Goal: Task Accomplishment & Management: Manage account settings

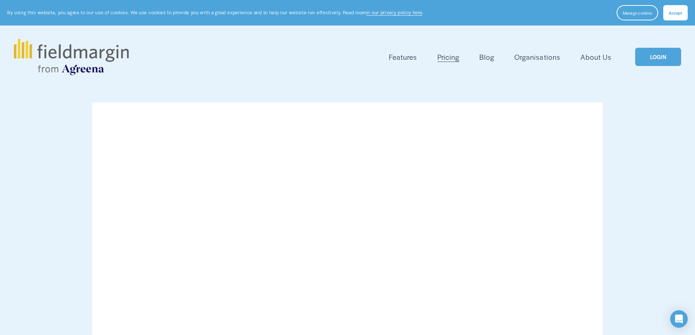
click at [651, 55] on link "LOGIN" at bounding box center [658, 57] width 46 height 19
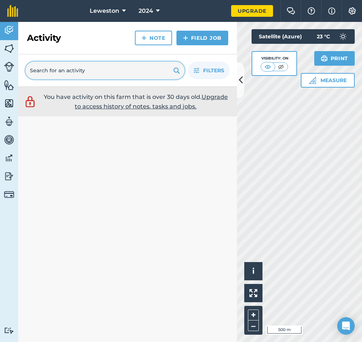
click at [87, 72] on input "text" at bounding box center [105, 71] width 159 height 18
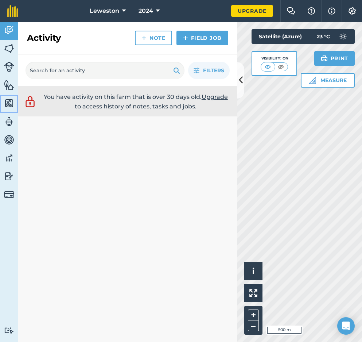
click at [8, 100] on img at bounding box center [9, 103] width 10 height 11
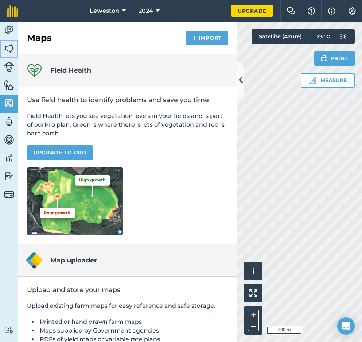
click at [9, 49] on img at bounding box center [9, 48] width 10 height 11
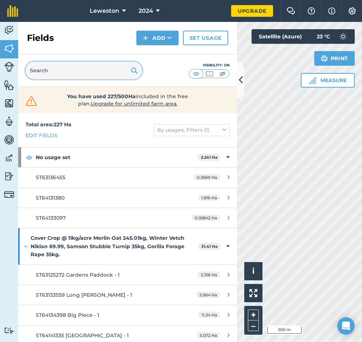
click at [46, 73] on input "text" at bounding box center [84, 71] width 117 height 18
click at [58, 76] on input "text" at bounding box center [84, 71] width 117 height 18
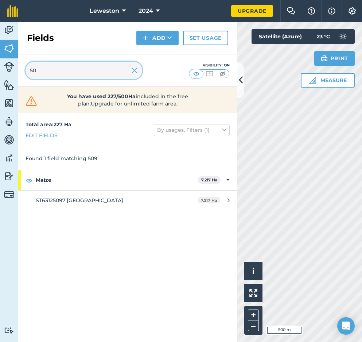
type input "5"
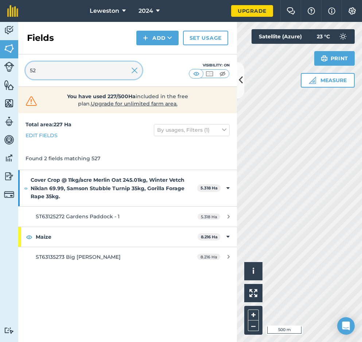
type input "5"
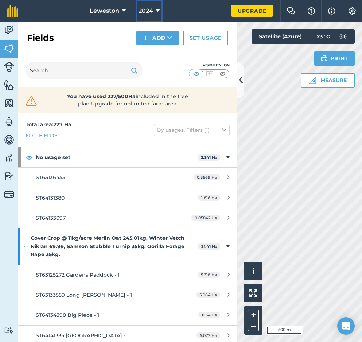
click at [161, 11] on button "2024" at bounding box center [149, 11] width 27 height 22
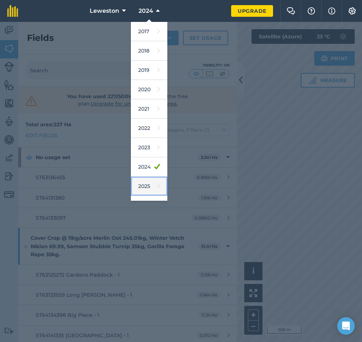
click at [151, 188] on link "2025" at bounding box center [149, 186] width 36 height 19
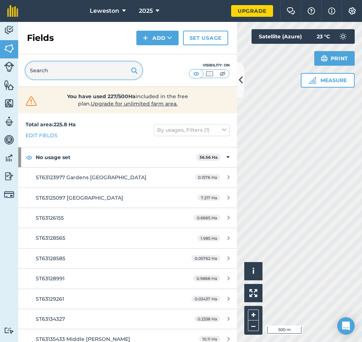
click at [74, 76] on input "text" at bounding box center [84, 71] width 117 height 18
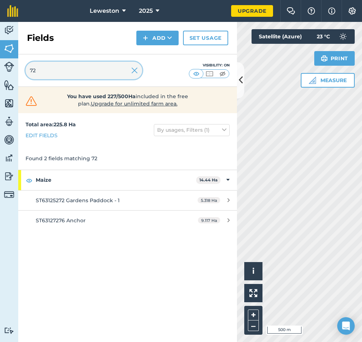
type input "7"
click at [77, 77] on input "8565" at bounding box center [84, 71] width 117 height 18
type input "8"
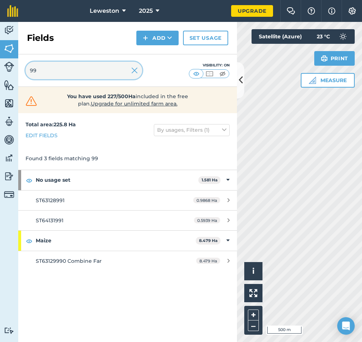
type input "9"
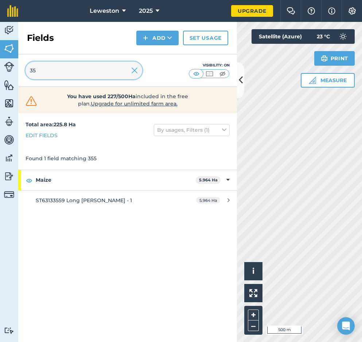
type input "3"
type input "5433"
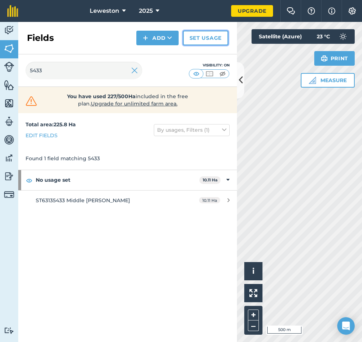
click at [209, 38] on link "Set usage" at bounding box center [205, 38] width 45 height 15
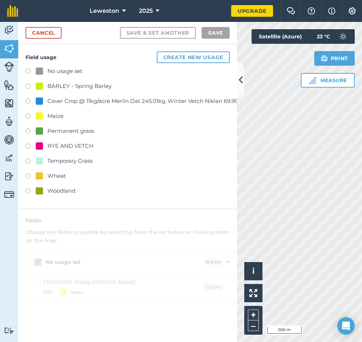
click at [27, 177] on label at bounding box center [31, 176] width 10 height 7
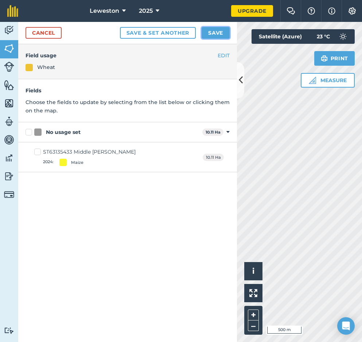
click at [211, 32] on button "Save" at bounding box center [216, 33] width 28 height 12
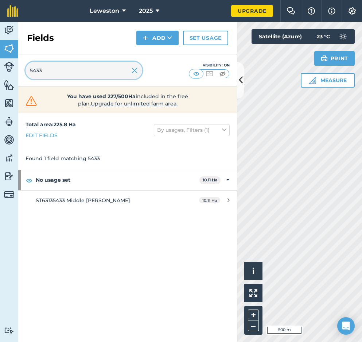
drag, startPoint x: 45, startPoint y: 71, endPoint x: 6, endPoint y: 77, distance: 39.1
click at [6, 77] on div "Activity Fields Livestock Features Maps Team Vehicles Data Reporting Billing Tu…" at bounding box center [181, 182] width 362 height 320
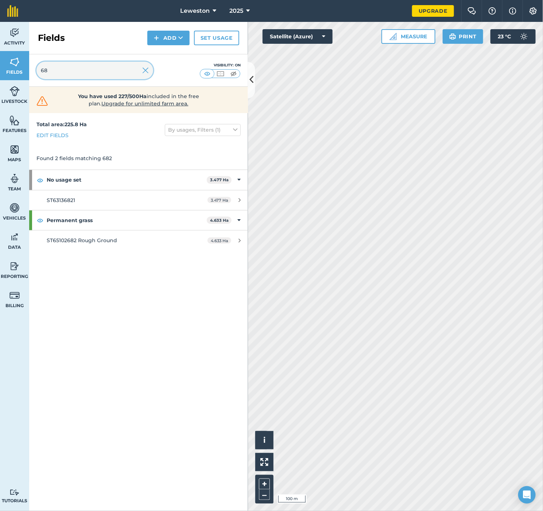
type input "6"
type input "8"
type input "7555"
click at [243, 8] on span "2025" at bounding box center [236, 11] width 14 height 9
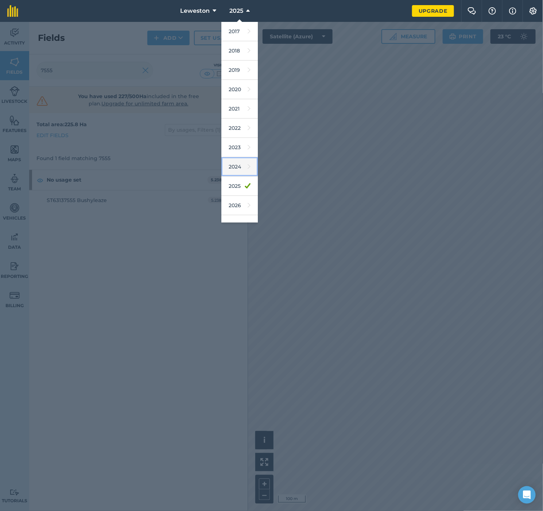
click at [248, 170] on icon at bounding box center [249, 167] width 3 height 10
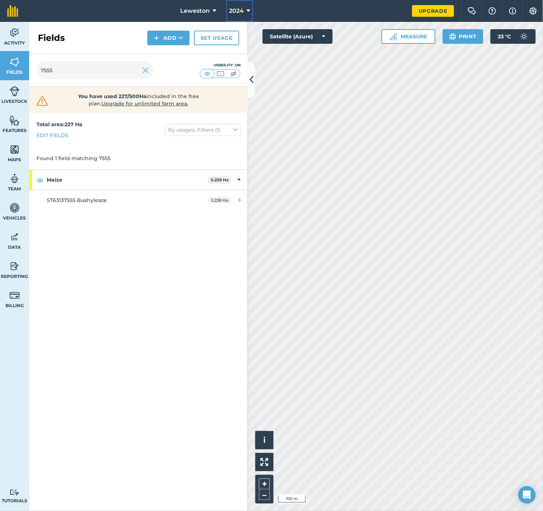
click at [244, 9] on button "2024" at bounding box center [239, 11] width 27 height 22
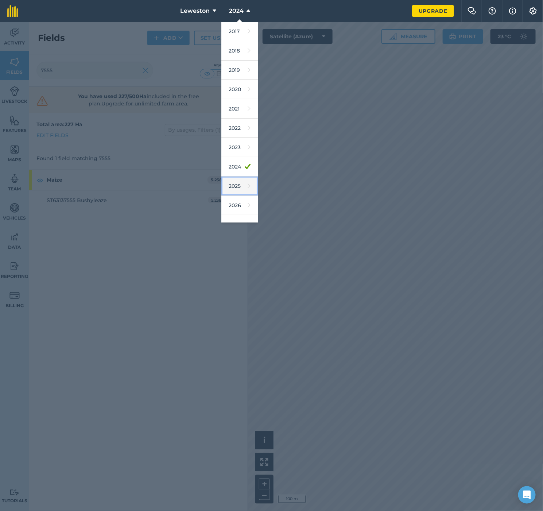
click at [239, 186] on link "2025" at bounding box center [239, 186] width 36 height 19
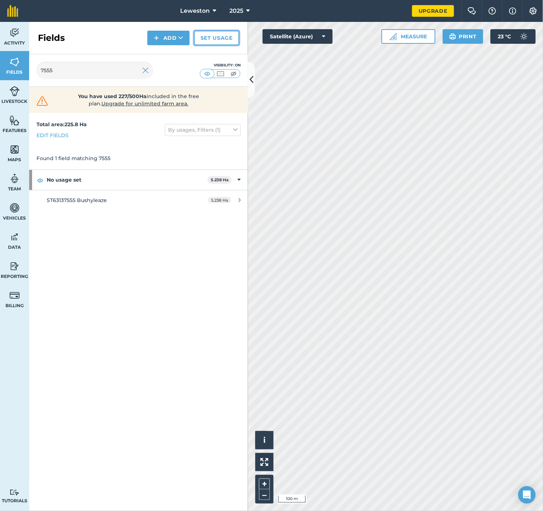
click at [226, 41] on link "Set usage" at bounding box center [216, 38] width 45 height 15
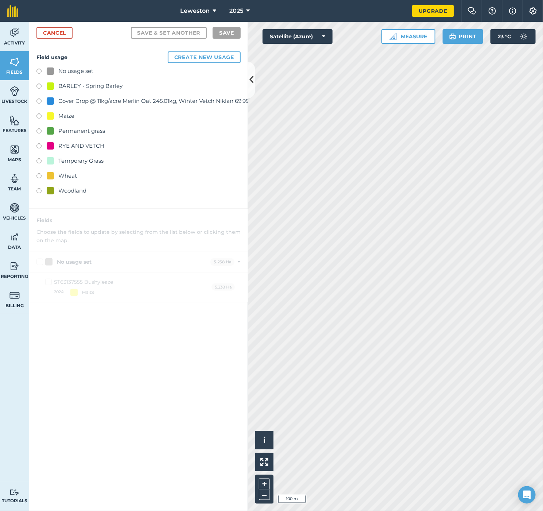
click at [42, 117] on label at bounding box center [41, 116] width 10 height 7
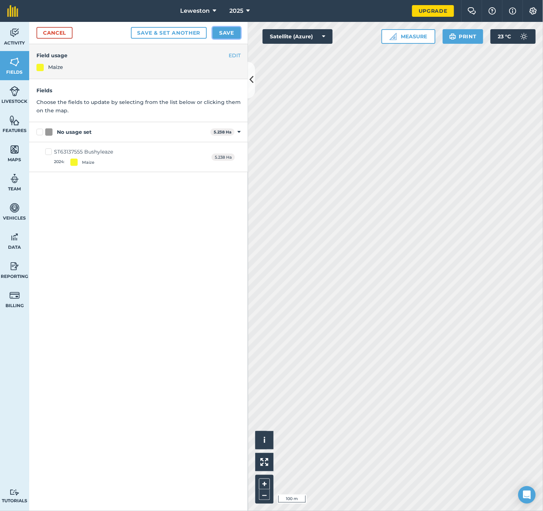
click at [227, 28] on button "Save" at bounding box center [227, 33] width 28 height 12
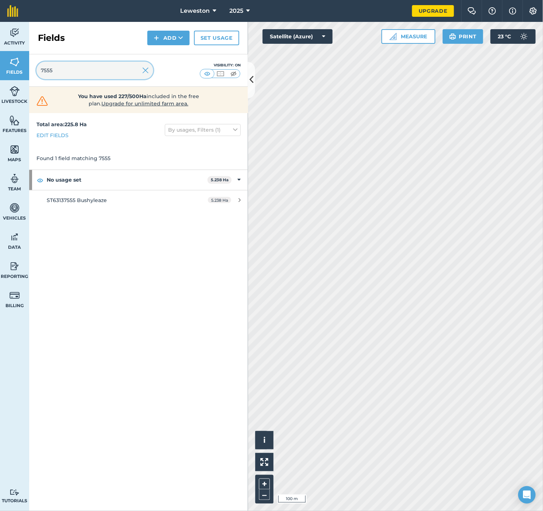
drag, startPoint x: 127, startPoint y: 73, endPoint x: 42, endPoint y: 79, distance: 85.6
click at [42, 79] on input "7555" at bounding box center [94, 71] width 117 height 18
click at [248, 11] on icon at bounding box center [248, 11] width 4 height 9
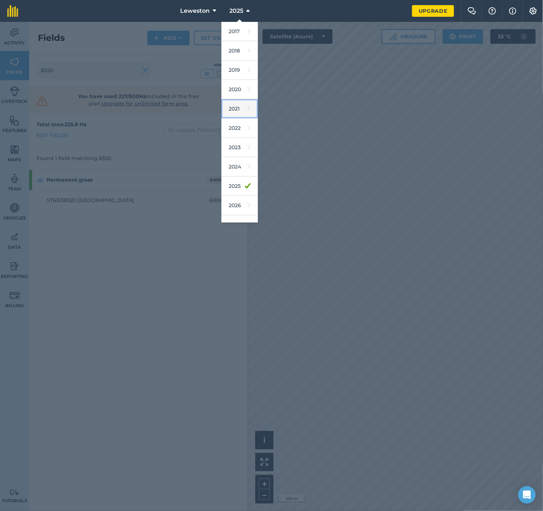
click at [237, 105] on link "2021" at bounding box center [239, 108] width 36 height 19
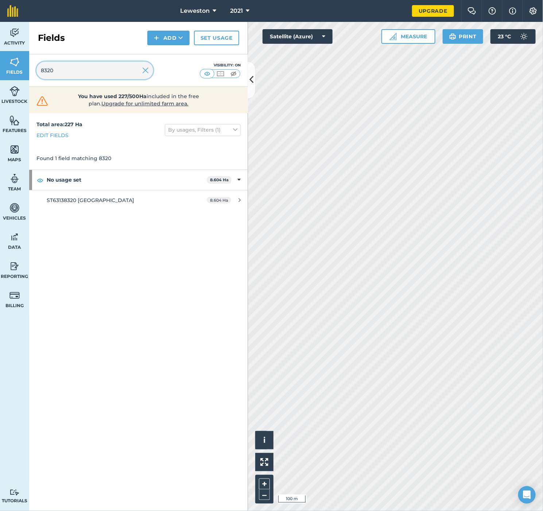
drag, startPoint x: 67, startPoint y: 74, endPoint x: -2, endPoint y: 81, distance: 69.7
click at [0, 81] on html "Leweston 2021 Upgrade Farm Chat Help Info Settings Map printing is not availabl…" at bounding box center [271, 255] width 543 height 511
click at [243, 11] on button "2021" at bounding box center [239, 11] width 25 height 22
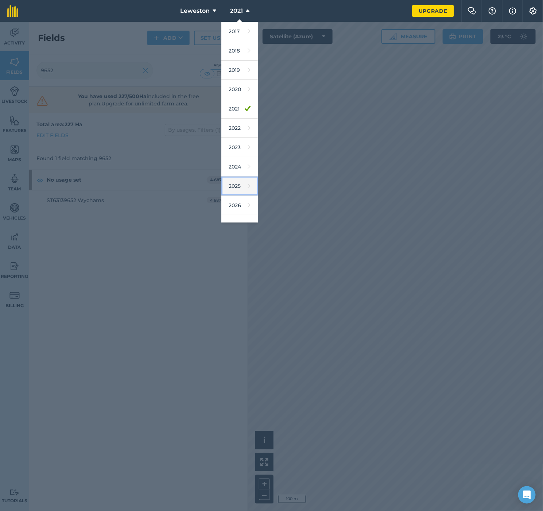
click at [248, 190] on icon at bounding box center [249, 186] width 3 height 10
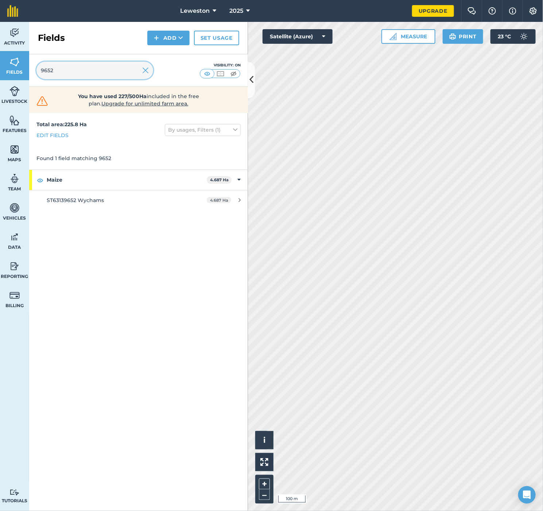
click at [81, 76] on input "9652" at bounding box center [94, 71] width 117 height 18
type input "9"
type input "5097"
click at [215, 38] on link "Set usage" at bounding box center [216, 38] width 45 height 15
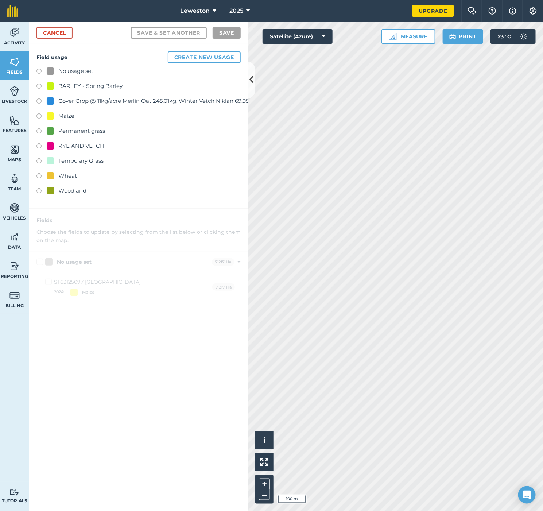
click at [36, 114] on label at bounding box center [41, 116] width 10 height 7
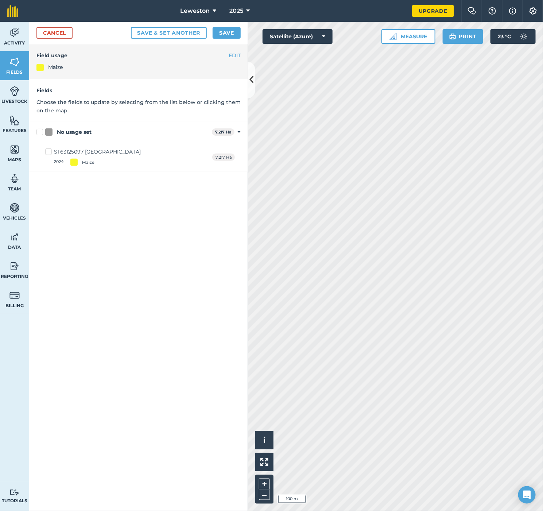
click at [49, 154] on label "ST63125097 [GEOGRAPHIC_DATA] 2024 : [GEOGRAPHIC_DATA]" at bounding box center [93, 157] width 96 height 18
click at [49, 153] on input "ST63125097 [GEOGRAPHIC_DATA] 2024 : [GEOGRAPHIC_DATA]" at bounding box center [47, 150] width 5 height 5
checkbox input "true"
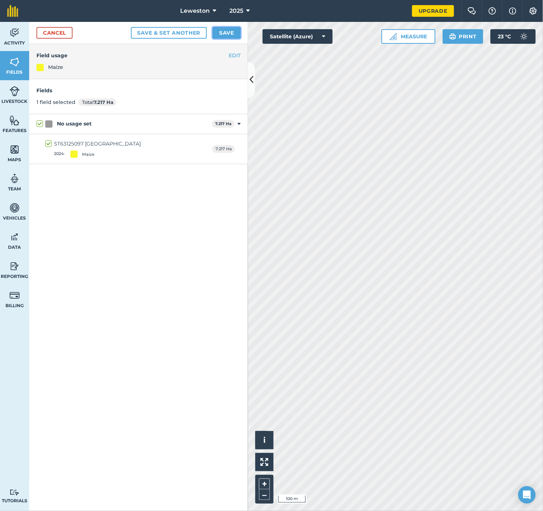
click at [220, 32] on button "Save" at bounding box center [227, 33] width 28 height 12
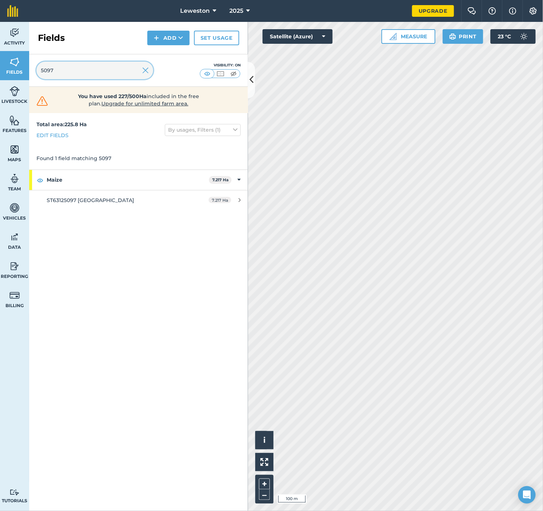
drag, startPoint x: 65, startPoint y: 77, endPoint x: 39, endPoint y: 74, distance: 26.4
click at [39, 74] on input "5097" at bounding box center [94, 71] width 117 height 18
drag, startPoint x: 69, startPoint y: 70, endPoint x: 5, endPoint y: 74, distance: 64.4
click at [5, 74] on div "Activity Fields Livestock Features Maps Team Vehicles Data Reporting Billing Tu…" at bounding box center [271, 266] width 543 height 489
type input "5097"
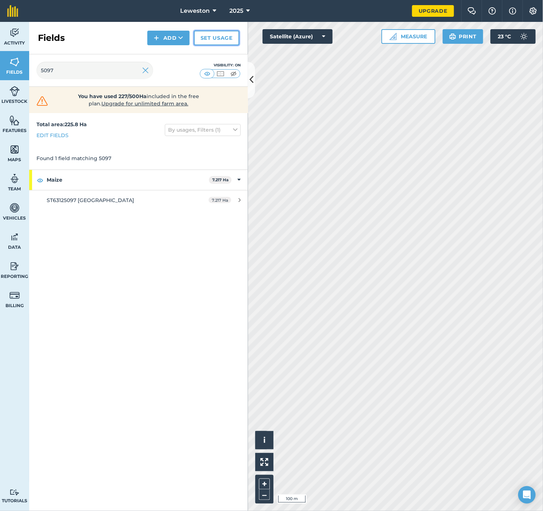
click at [215, 34] on link "Set usage" at bounding box center [216, 38] width 45 height 15
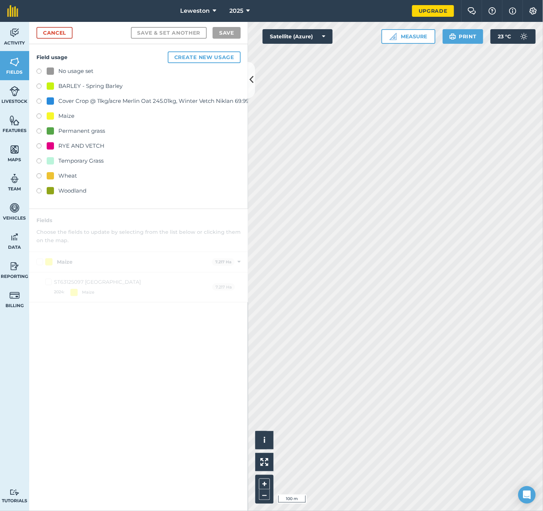
click at [37, 84] on label at bounding box center [41, 87] width 10 height 7
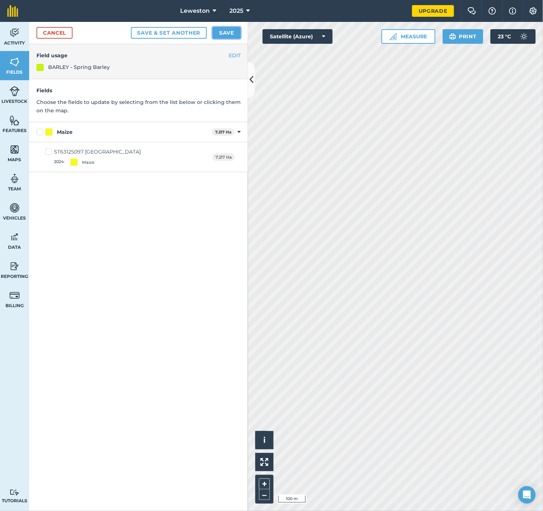
click at [228, 35] on button "Save" at bounding box center [227, 33] width 28 height 12
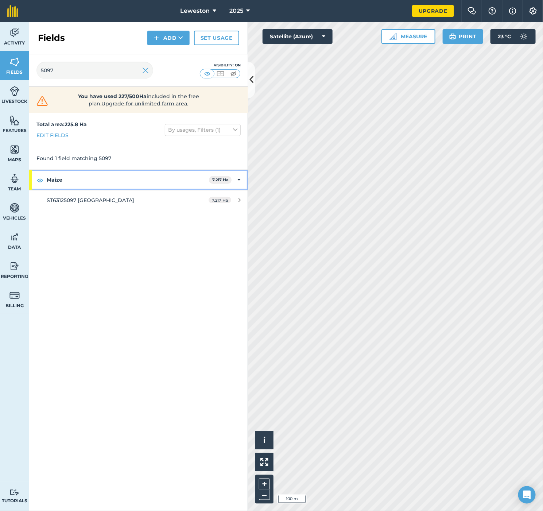
click at [238, 178] on icon at bounding box center [238, 180] width 3 height 8
click at [238, 178] on div "Maize 7.217 Ha" at bounding box center [138, 180] width 219 height 20
click at [238, 197] on div "7.217 Ha" at bounding box center [224, 200] width 47 height 6
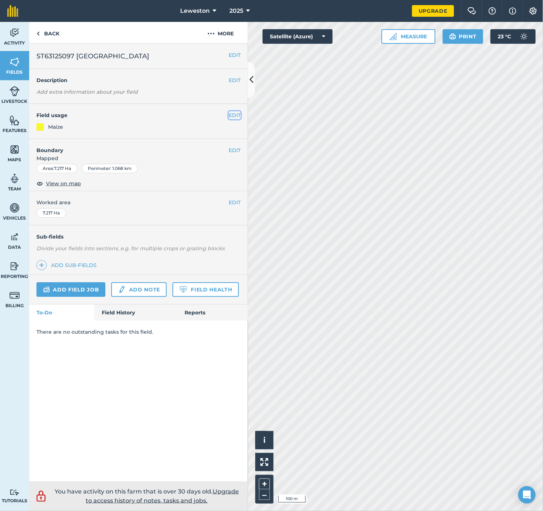
click at [232, 115] on button "EDIT" at bounding box center [235, 115] width 12 height 8
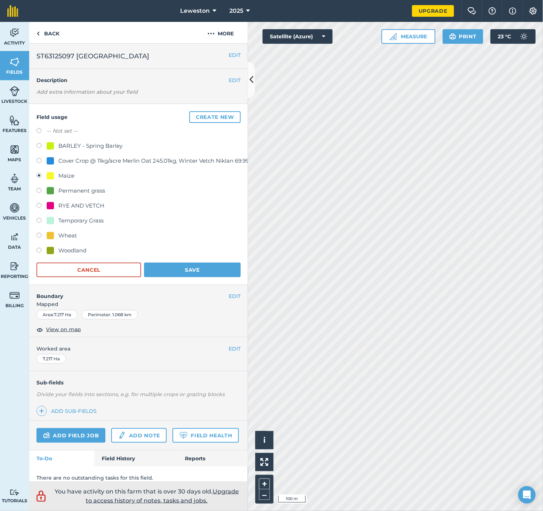
click at [43, 146] on label at bounding box center [41, 146] width 10 height 7
radio input "true"
radio input "false"
click at [177, 270] on button "Save" at bounding box center [192, 270] width 97 height 15
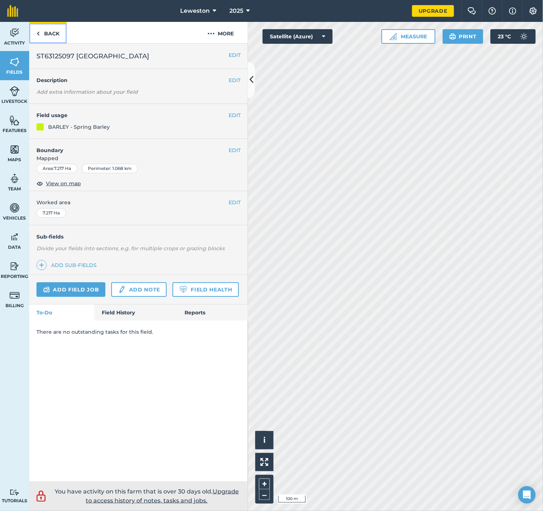
click at [40, 33] on link "Back" at bounding box center [48, 33] width 38 height 22
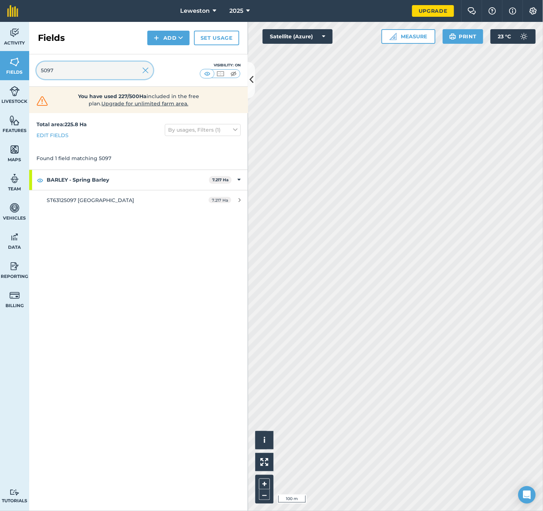
drag, startPoint x: 73, startPoint y: 65, endPoint x: 10, endPoint y: 82, distance: 65.1
click at [10, 82] on div "Activity Fields Livestock Features Maps Team Vehicles Data Reporting Billing Tu…" at bounding box center [271, 266] width 543 height 489
drag, startPoint x: 56, startPoint y: 72, endPoint x: 0, endPoint y: 75, distance: 55.5
click at [0, 75] on div "Activity Fields Livestock Features Maps Team Vehicles Data Reporting Billing Tu…" at bounding box center [271, 266] width 543 height 489
type input "7"
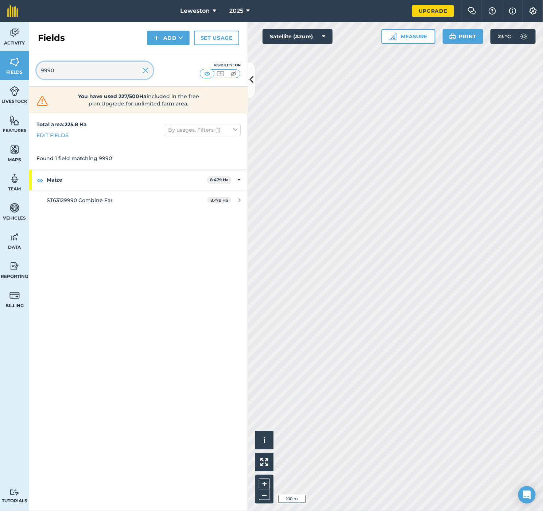
drag, startPoint x: 54, startPoint y: 74, endPoint x: 3, endPoint y: 80, distance: 51.8
click at [3, 80] on div "Activity Fields Livestock Features Maps Team Vehicles Data Reporting Billing Tu…" at bounding box center [271, 266] width 543 height 489
type input "3"
drag, startPoint x: 70, startPoint y: 73, endPoint x: 4, endPoint y: 77, distance: 66.2
click at [4, 77] on div "Activity Fields Livestock Features Maps Team Vehicles Data Reporting Billing Tu…" at bounding box center [271, 266] width 543 height 489
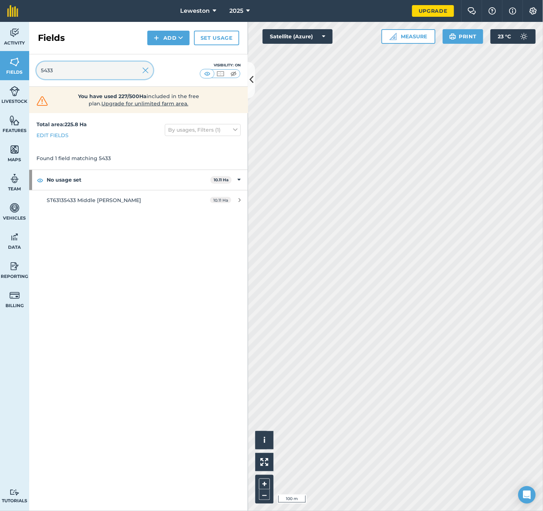
type input "5433"
click at [218, 37] on link "Set usage" at bounding box center [216, 38] width 45 height 15
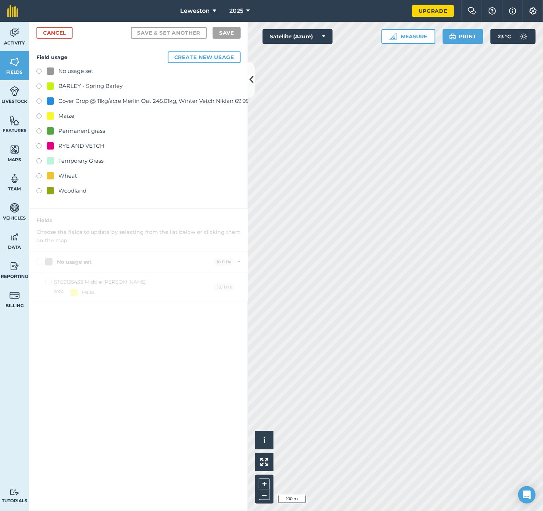
click at [42, 84] on label at bounding box center [41, 87] width 10 height 7
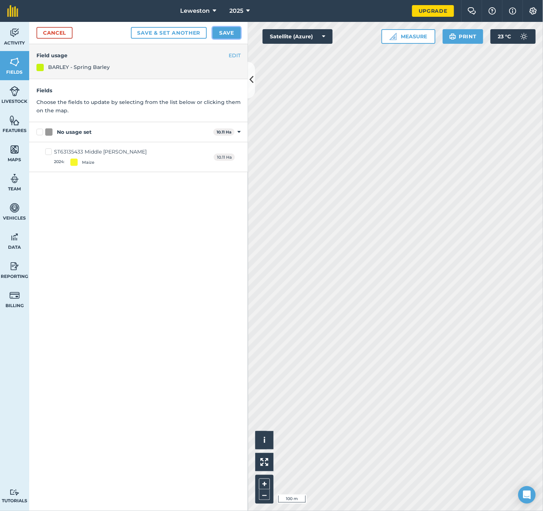
click at [232, 34] on button "Save" at bounding box center [227, 33] width 28 height 12
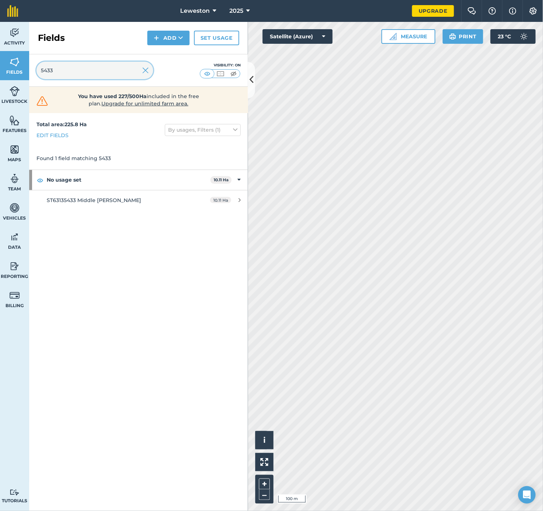
drag, startPoint x: 70, startPoint y: 75, endPoint x: 18, endPoint y: 78, distance: 52.6
click at [18, 78] on div "Activity Fields Livestock Features Maps Team Vehicles Data Reporting Billing Tu…" at bounding box center [271, 266] width 543 height 489
type input "5433"
click at [238, 198] on div "10.11 Ha" at bounding box center [225, 200] width 45 height 6
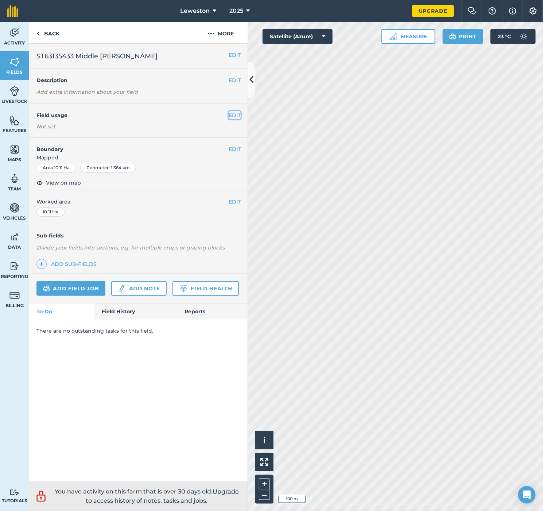
click at [240, 116] on button "EDIT" at bounding box center [235, 115] width 12 height 8
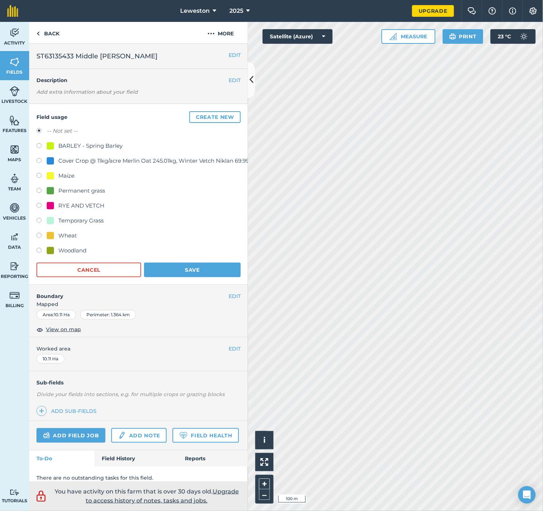
click at [38, 144] on label at bounding box center [41, 146] width 10 height 7
radio input "true"
radio input "false"
click at [172, 267] on button "Save" at bounding box center [192, 270] width 97 height 15
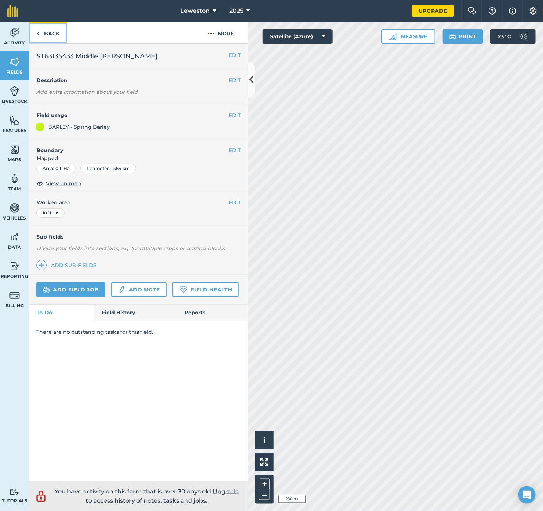
click at [48, 32] on link "Back" at bounding box center [48, 33] width 38 height 22
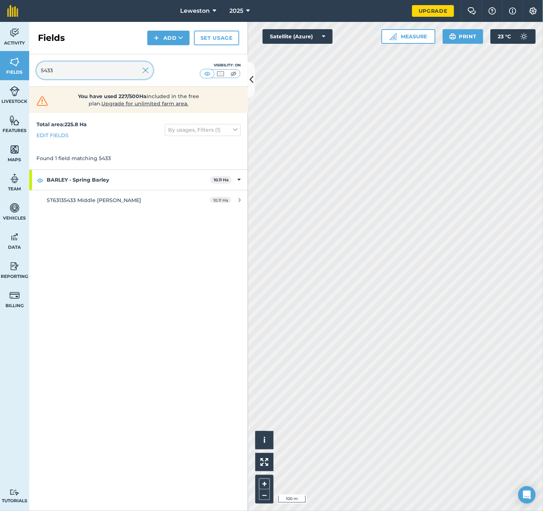
drag, startPoint x: 80, startPoint y: 73, endPoint x: -14, endPoint y: 73, distance: 93.8
click at [0, 73] on html "Leweston 2025 Upgrade Farm Chat Help Info Settings Map printing is not availabl…" at bounding box center [271, 255] width 543 height 511
type input "7555"
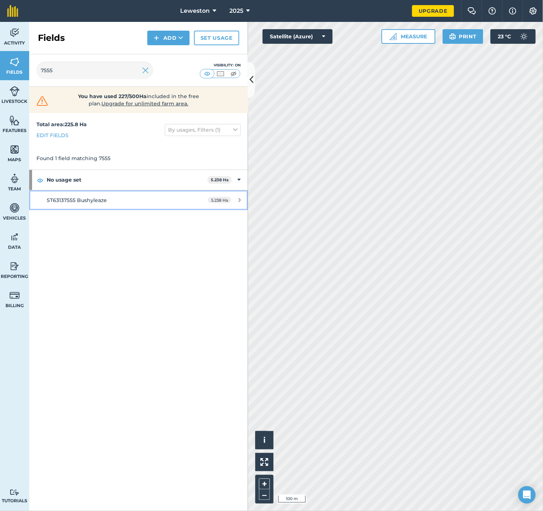
click at [238, 200] on div "5.238 Ha" at bounding box center [224, 200] width 47 height 6
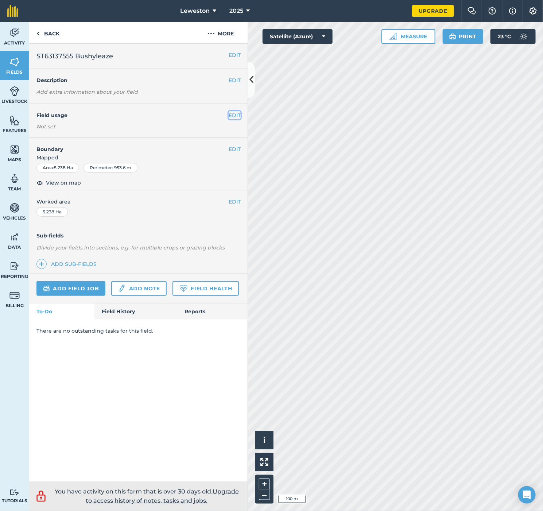
click at [234, 116] on button "EDIT" at bounding box center [235, 115] width 12 height 8
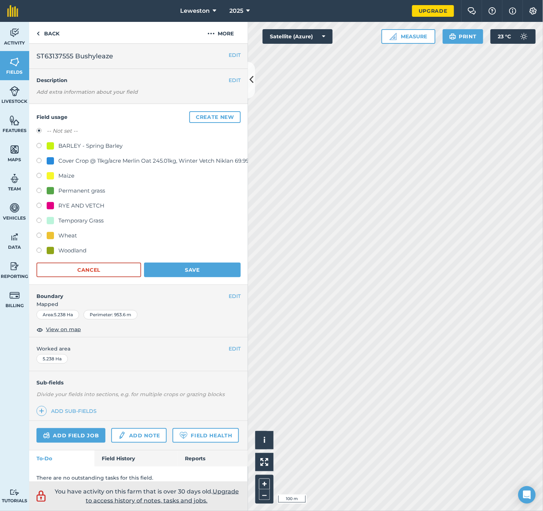
drag, startPoint x: 36, startPoint y: 146, endPoint x: 46, endPoint y: 149, distance: 10.5
click at [36, 144] on label at bounding box center [41, 146] width 10 height 7
radio input "true"
radio input "false"
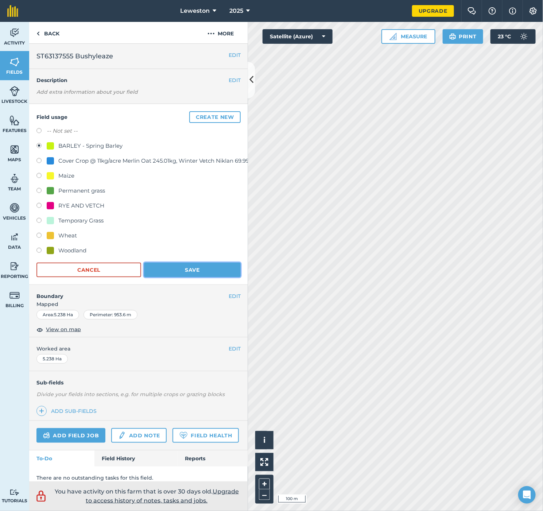
click at [175, 265] on button "Save" at bounding box center [192, 270] width 97 height 15
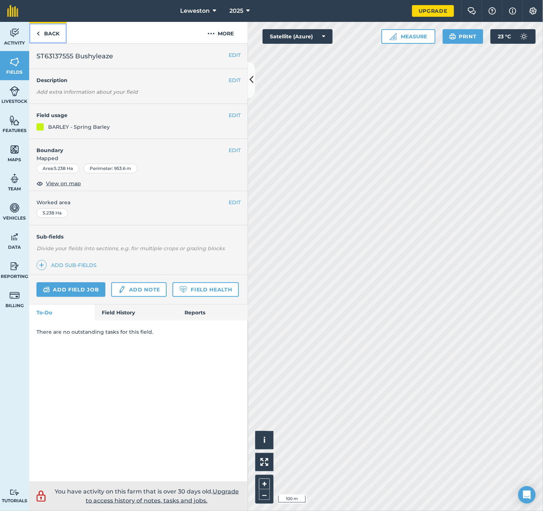
click at [44, 34] on link "Back" at bounding box center [48, 33] width 38 height 22
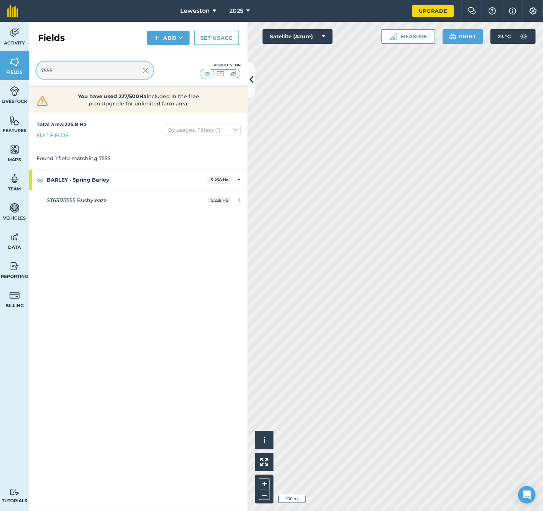
drag, startPoint x: 86, startPoint y: 78, endPoint x: 10, endPoint y: 85, distance: 76.9
click at [10, 85] on div "Activity Fields Livestock Features Maps Team Vehicles Data Reporting Billing Tu…" at bounding box center [271, 266] width 543 height 489
drag, startPoint x: 57, startPoint y: 73, endPoint x: 12, endPoint y: 79, distance: 45.2
click at [12, 79] on div "Activity Fields Livestock Features Maps Team Vehicles Data Reporting Billing Tu…" at bounding box center [271, 266] width 543 height 489
click at [66, 67] on input "8077" at bounding box center [94, 71] width 117 height 18
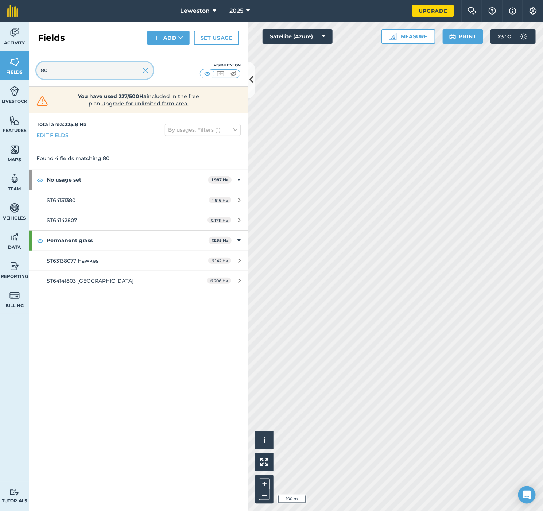
type input "8"
drag, startPoint x: 59, startPoint y: 72, endPoint x: 25, endPoint y: 80, distance: 34.8
click at [25, 80] on div "Activity Fields Livestock Features Maps Team Vehicles Data Reporting Billing Tu…" at bounding box center [271, 266] width 543 height 489
type input "8"
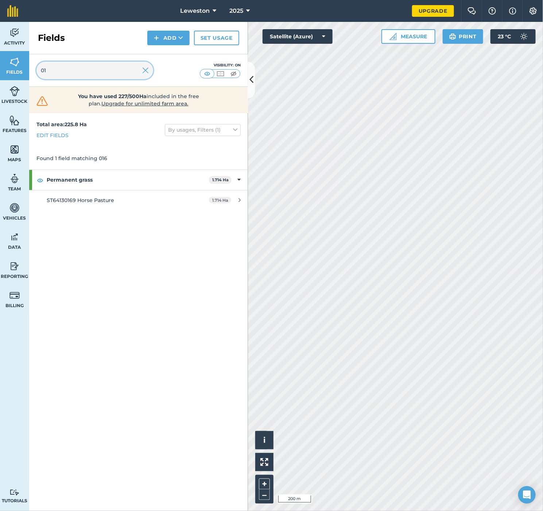
type input "0"
type input "1"
type input "2779"
click at [244, 10] on button "2025" at bounding box center [240, 11] width 26 height 22
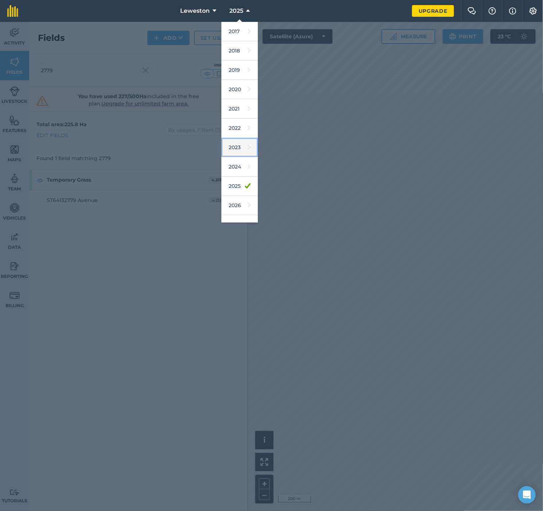
click at [248, 149] on icon at bounding box center [249, 147] width 3 height 10
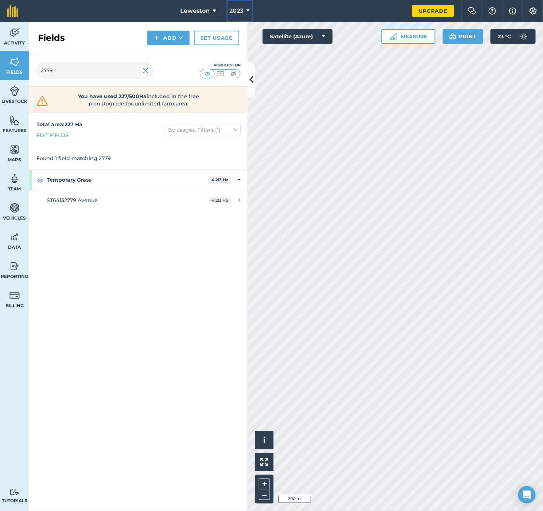
click at [247, 10] on icon at bounding box center [248, 11] width 4 height 9
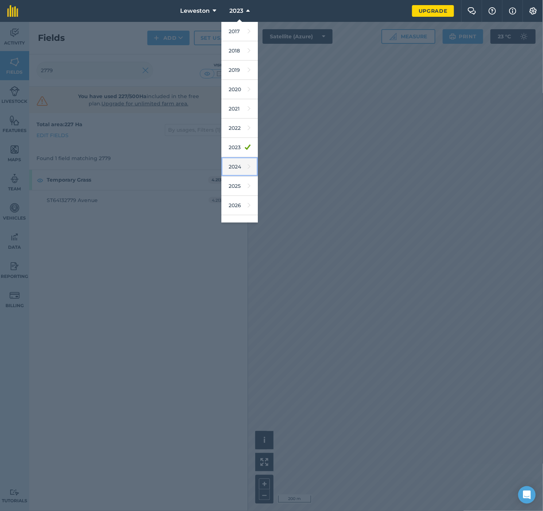
click at [240, 164] on link "2024" at bounding box center [239, 166] width 36 height 19
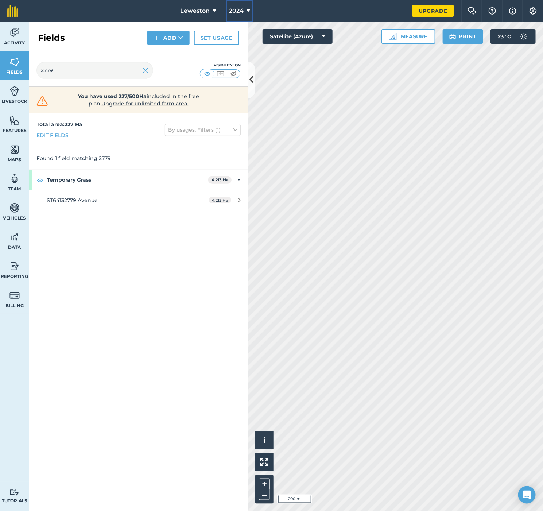
click at [247, 10] on icon at bounding box center [249, 11] width 4 height 9
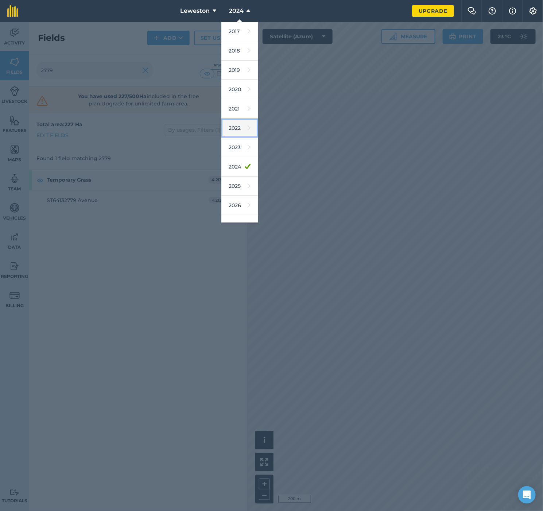
click at [248, 125] on icon at bounding box center [249, 128] width 3 height 10
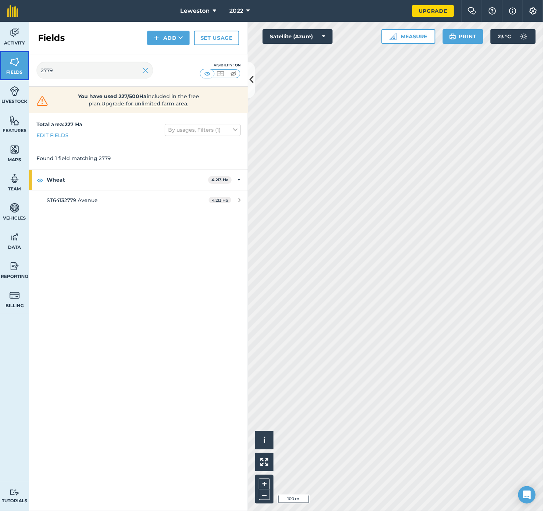
click at [18, 61] on img at bounding box center [14, 62] width 10 height 11
click at [142, 71] on input "2779" at bounding box center [94, 71] width 117 height 18
click at [144, 70] on img at bounding box center [145, 70] width 7 height 9
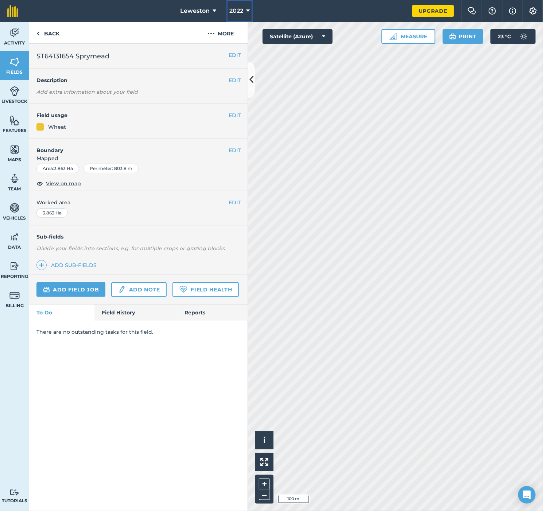
click at [249, 10] on icon at bounding box center [248, 11] width 4 height 9
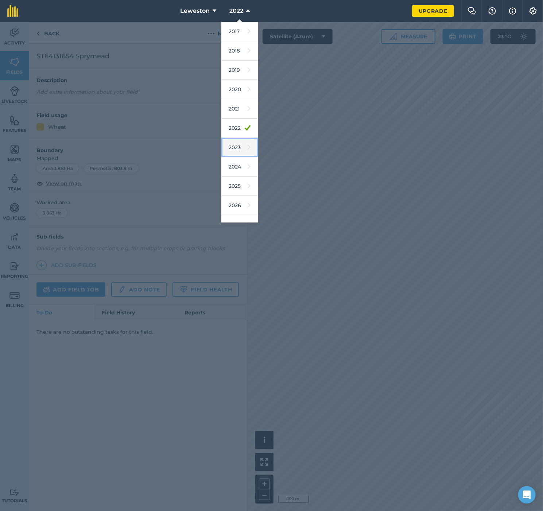
click at [248, 148] on icon at bounding box center [249, 147] width 3 height 10
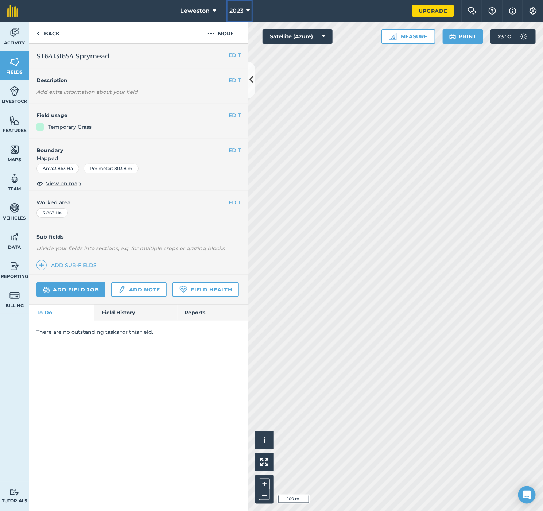
click at [244, 9] on button "2023" at bounding box center [240, 11] width 26 height 22
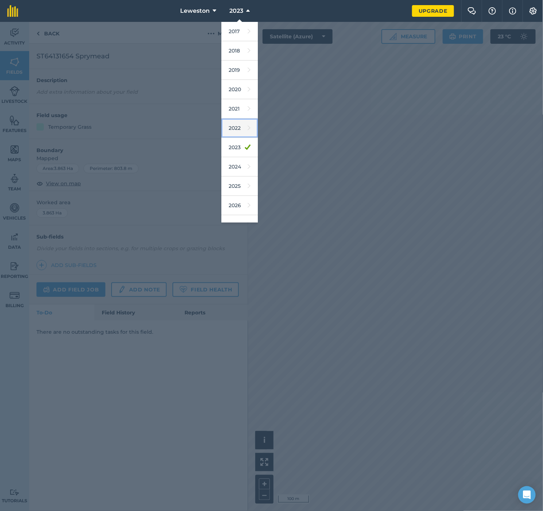
click at [239, 126] on link "2022" at bounding box center [239, 128] width 36 height 19
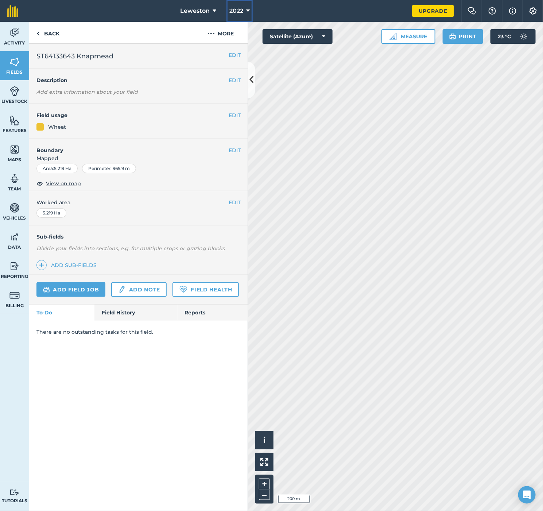
click at [249, 10] on icon at bounding box center [248, 11] width 4 height 9
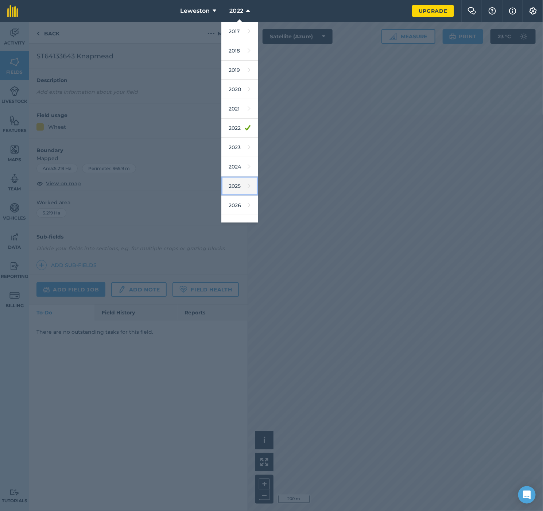
click at [248, 189] on icon at bounding box center [249, 186] width 3 height 10
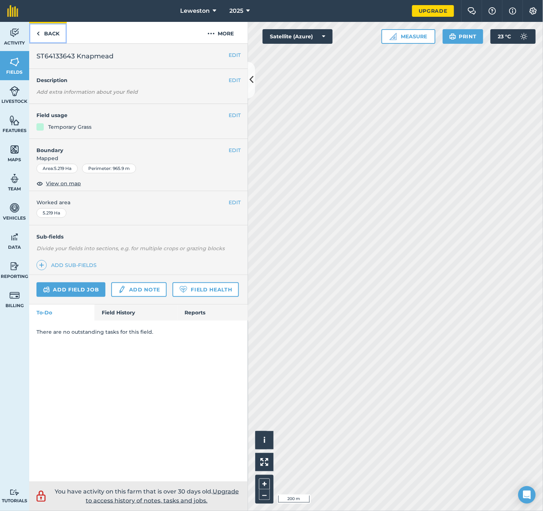
click at [41, 33] on link "Back" at bounding box center [48, 33] width 38 height 22
click at [45, 34] on link "Back" at bounding box center [48, 33] width 38 height 22
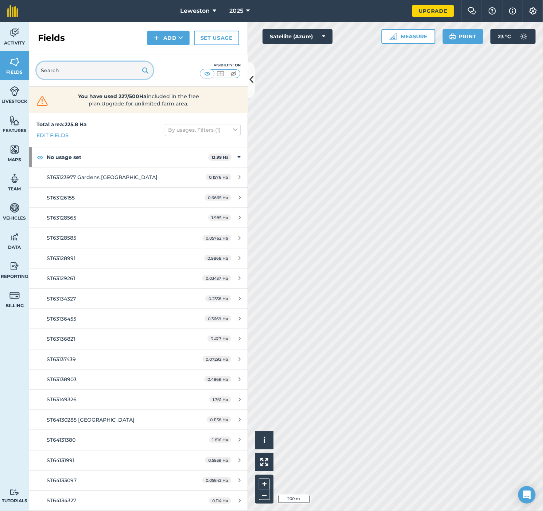
click at [86, 63] on input "text" at bounding box center [94, 71] width 117 height 18
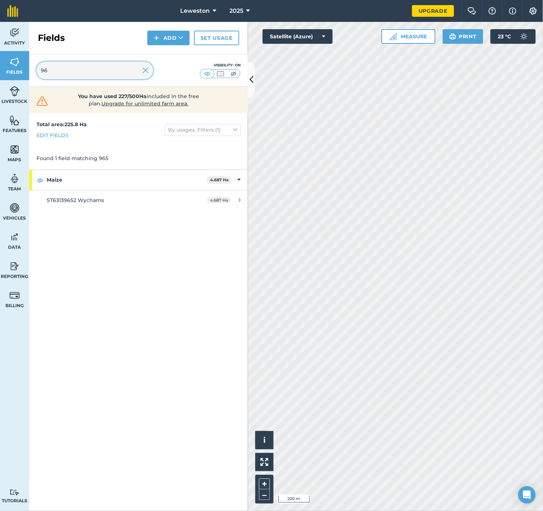
type input "9"
type input "8"
type input "0"
type input "1"
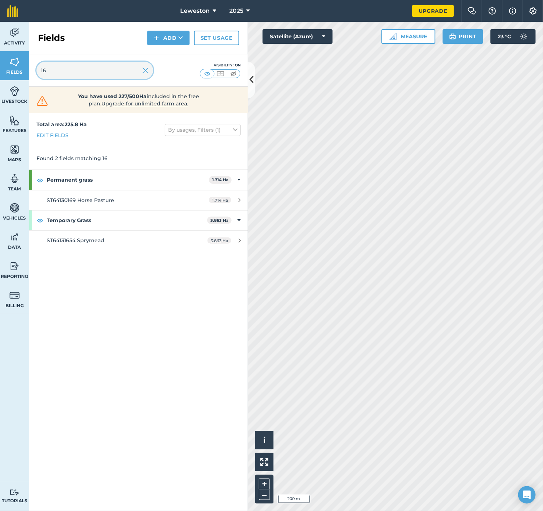
type input "1"
type input "1991"
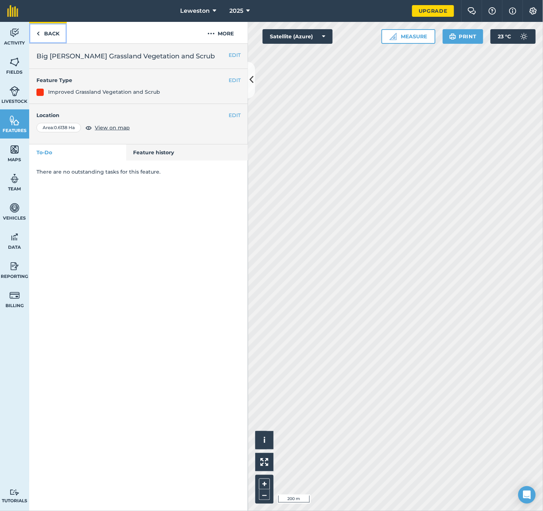
click at [43, 33] on link "Back" at bounding box center [48, 33] width 38 height 22
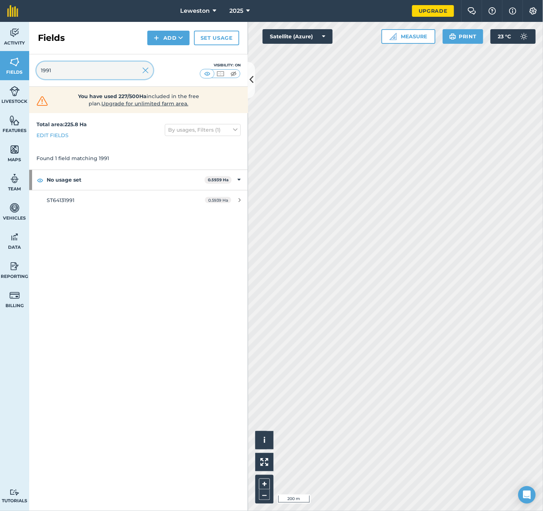
drag, startPoint x: 77, startPoint y: 72, endPoint x: 27, endPoint y: 70, distance: 50.0
click at [27, 70] on div "Activity Fields Livestock Features Maps Team Vehicles Data Reporting Billing Tu…" at bounding box center [271, 266] width 543 height 489
click at [251, 9] on button "2025" at bounding box center [240, 11] width 26 height 22
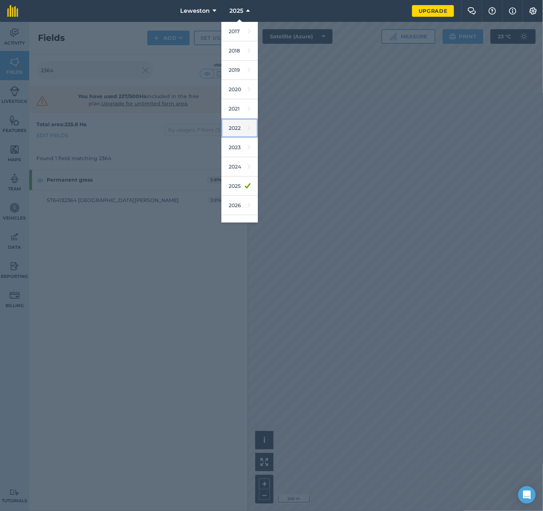
click at [233, 130] on link "2022" at bounding box center [239, 128] width 36 height 19
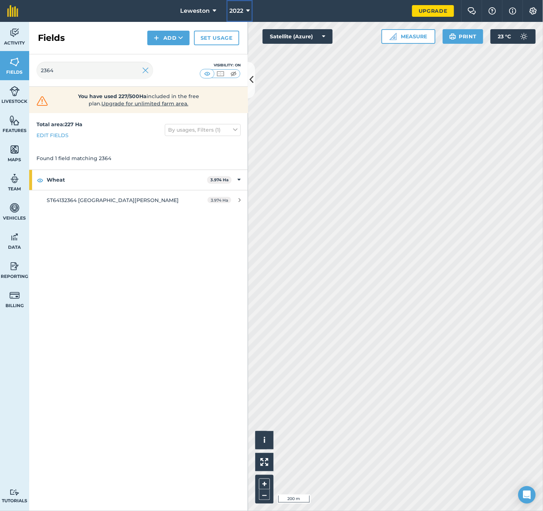
click at [245, 10] on button "2022" at bounding box center [240, 11] width 26 height 22
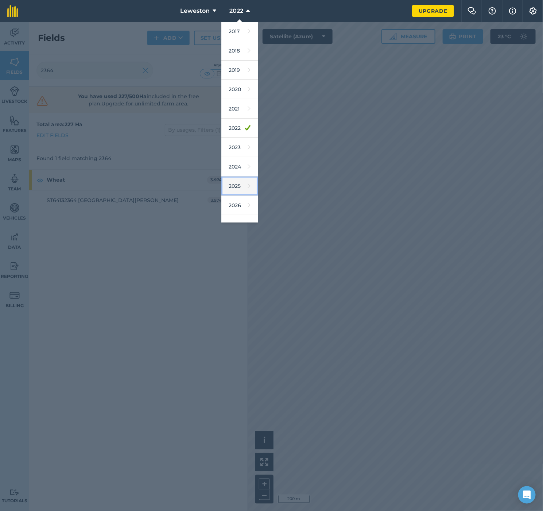
click at [239, 187] on link "2025" at bounding box center [239, 186] width 36 height 19
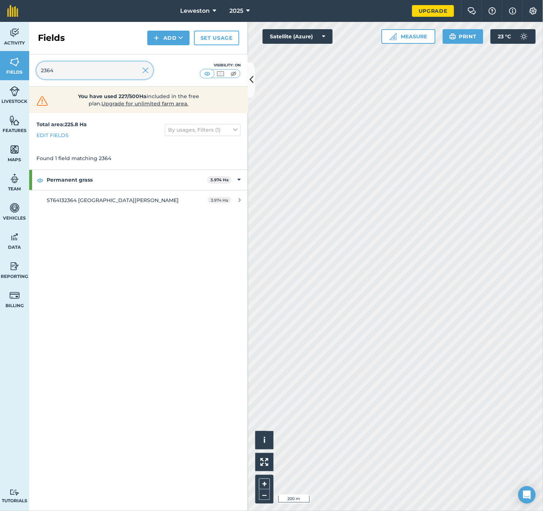
drag, startPoint x: 58, startPoint y: 74, endPoint x: 31, endPoint y: 79, distance: 27.8
click at [31, 79] on div "2364 Visibility: On" at bounding box center [138, 70] width 219 height 32
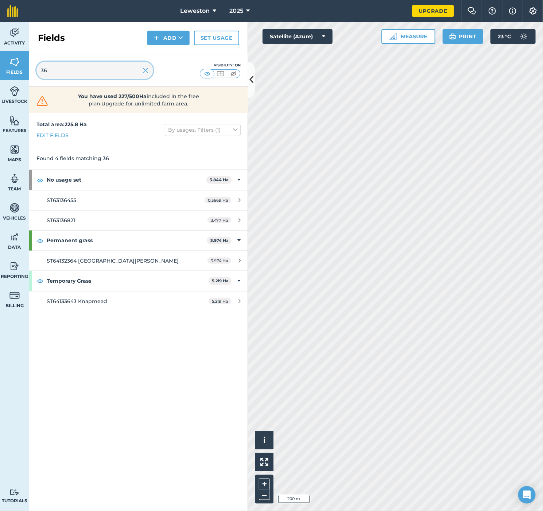
type input "3"
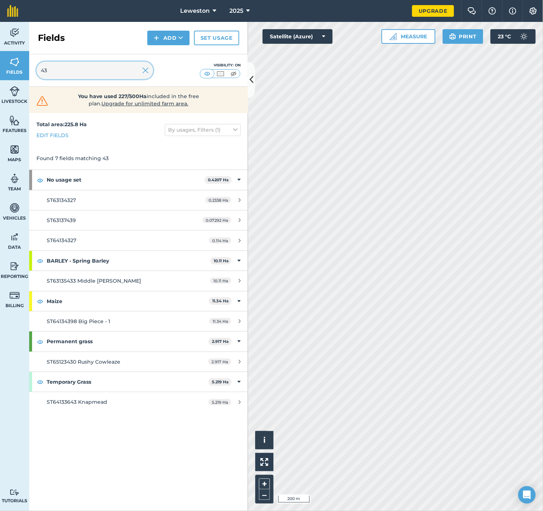
type input "4"
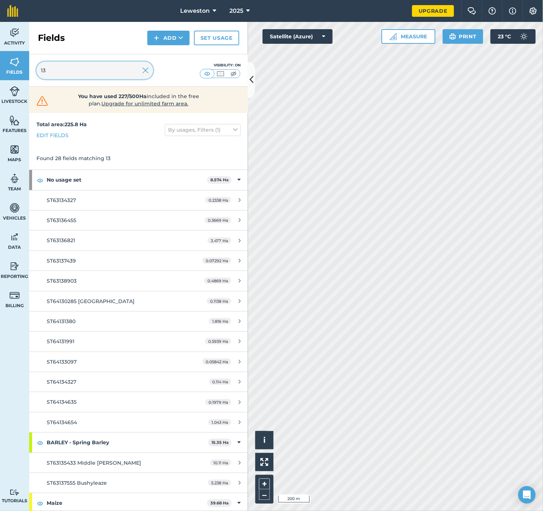
type input "1"
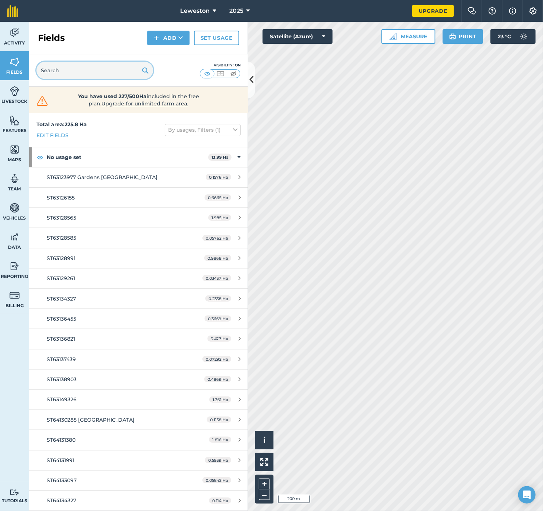
type input "0"
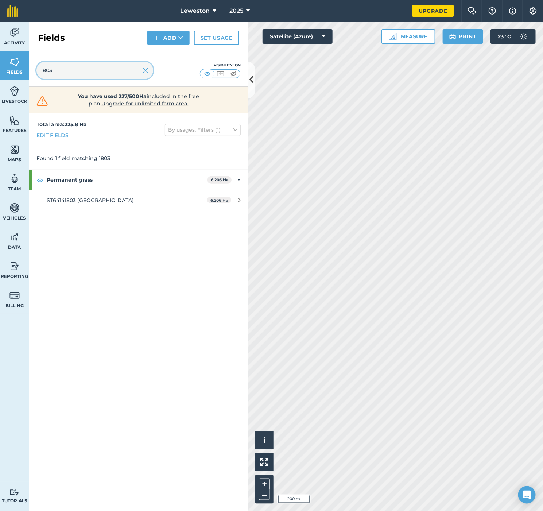
type input "1803"
click at [241, 12] on span "2025" at bounding box center [236, 11] width 14 height 9
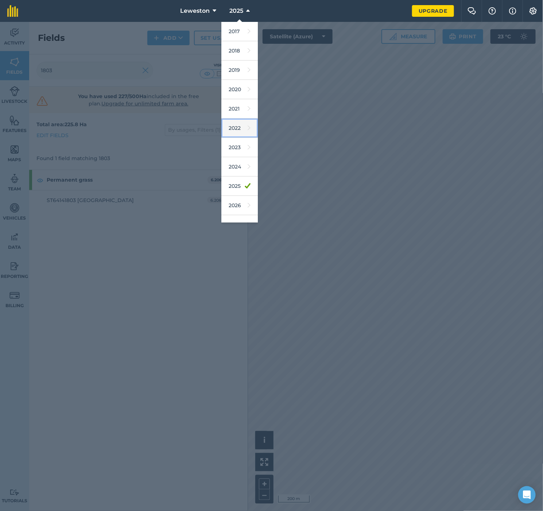
click at [238, 128] on link "2022" at bounding box center [239, 128] width 36 height 19
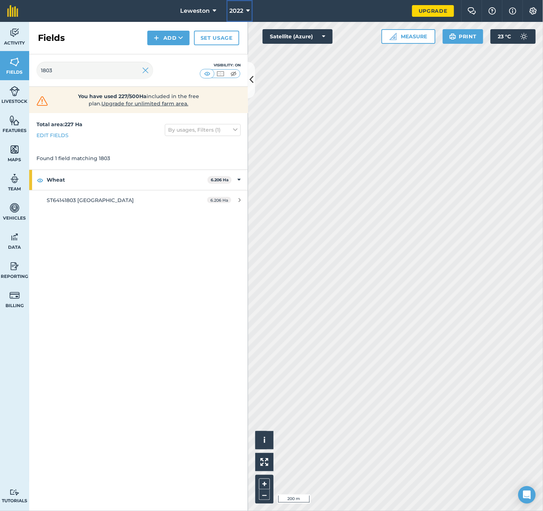
click at [237, 9] on span "2022" at bounding box center [236, 11] width 14 height 9
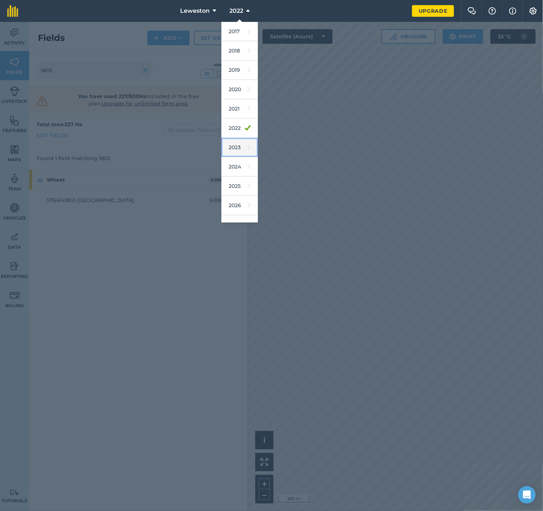
click at [240, 150] on link "2023" at bounding box center [239, 147] width 36 height 19
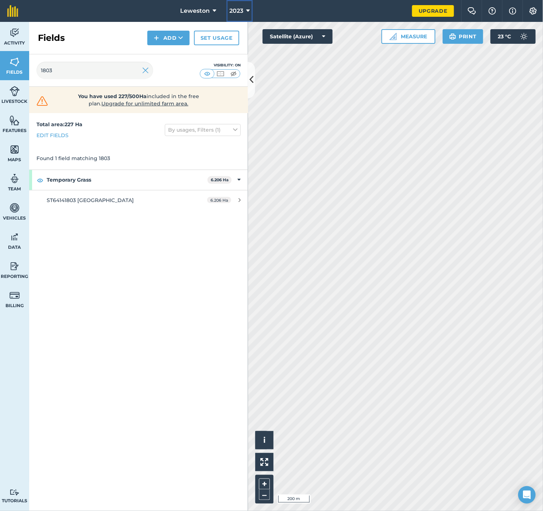
click at [238, 11] on span "2023" at bounding box center [236, 11] width 14 height 9
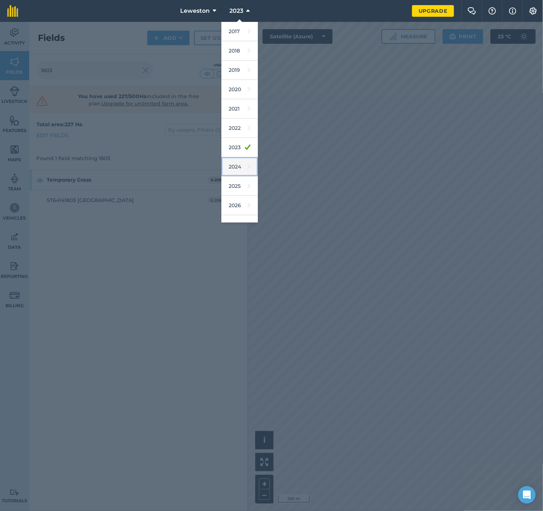
click at [238, 166] on link "2024" at bounding box center [239, 166] width 36 height 19
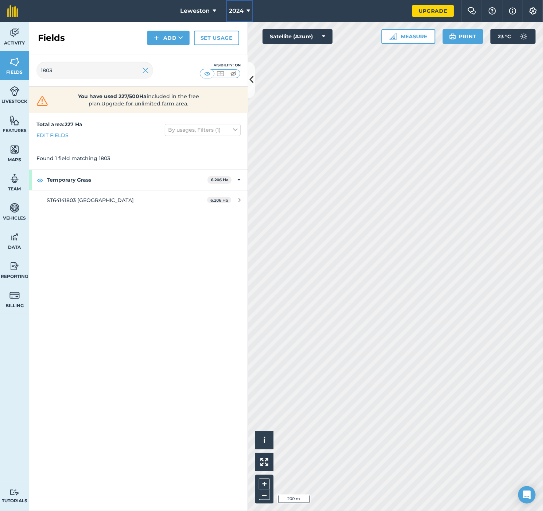
click at [248, 9] on icon at bounding box center [249, 11] width 4 height 9
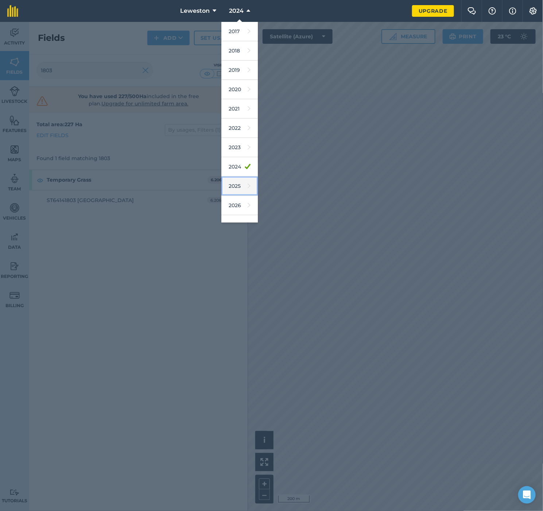
click at [239, 190] on link "2025" at bounding box center [239, 186] width 36 height 19
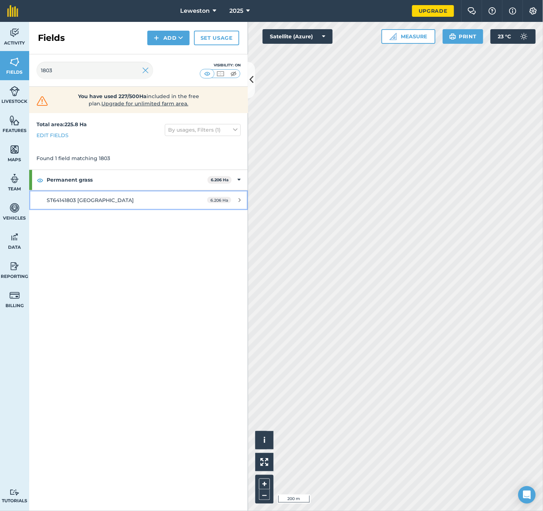
click at [239, 198] on icon at bounding box center [240, 199] width 2 height 5
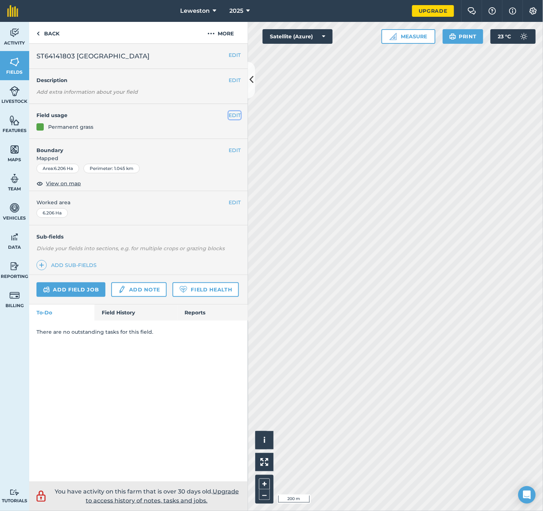
click at [239, 116] on button "EDIT" at bounding box center [235, 115] width 12 height 8
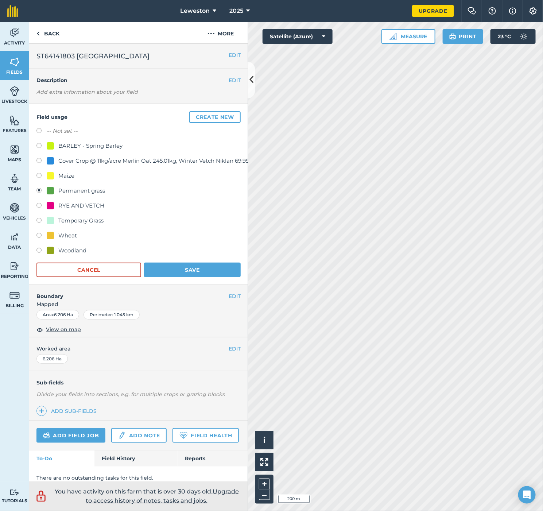
click at [39, 220] on label at bounding box center [41, 221] width 10 height 7
radio input "true"
radio input "false"
click at [175, 265] on button "Save" at bounding box center [192, 270] width 97 height 15
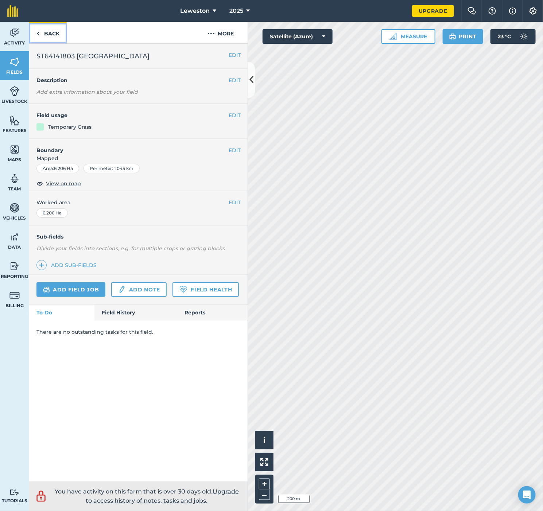
click at [49, 32] on link "Back" at bounding box center [48, 33] width 38 height 22
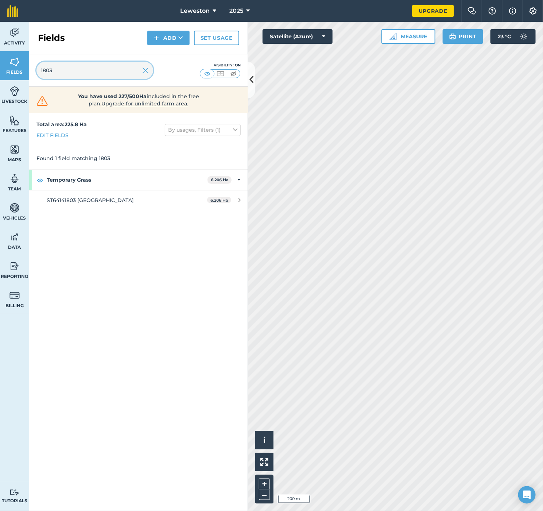
drag, startPoint x: 57, startPoint y: 71, endPoint x: 18, endPoint y: 84, distance: 41.3
click at [18, 84] on div "Activity Fields Livestock Features Maps Team Vehicles Data Reporting Billing Tu…" at bounding box center [271, 266] width 543 height 489
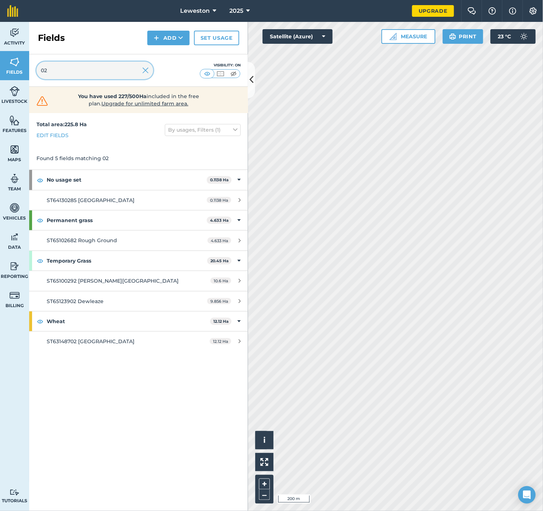
type input "0"
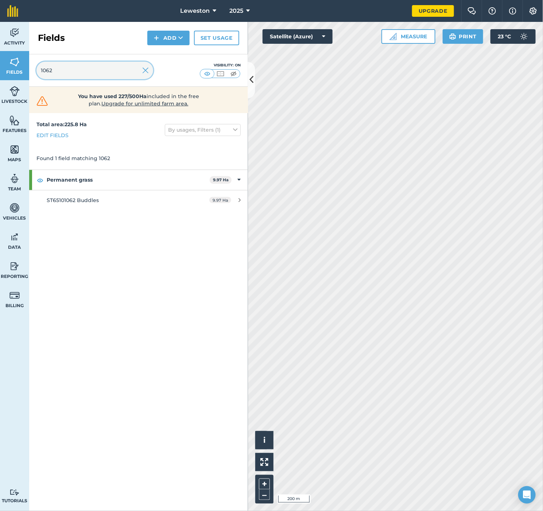
type input "1062"
click at [247, 9] on icon at bounding box center [248, 11] width 4 height 9
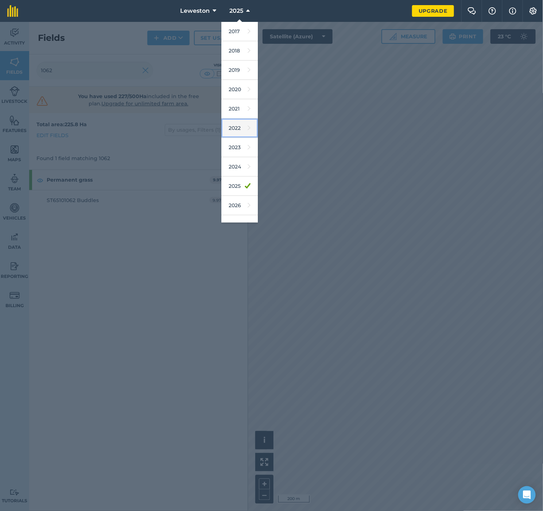
click at [233, 131] on link "2022" at bounding box center [239, 128] width 36 height 19
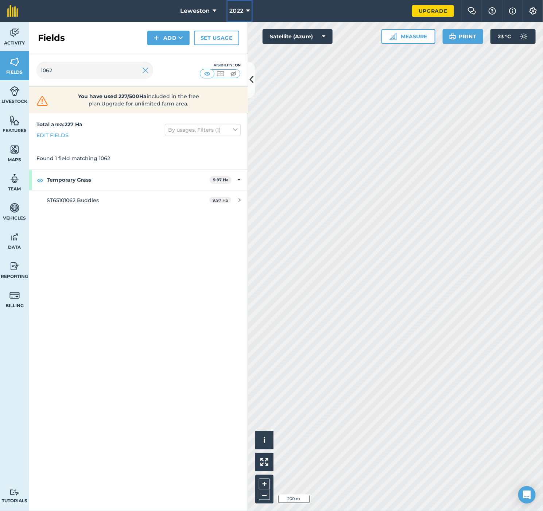
click at [237, 10] on span "2022" at bounding box center [236, 11] width 14 height 9
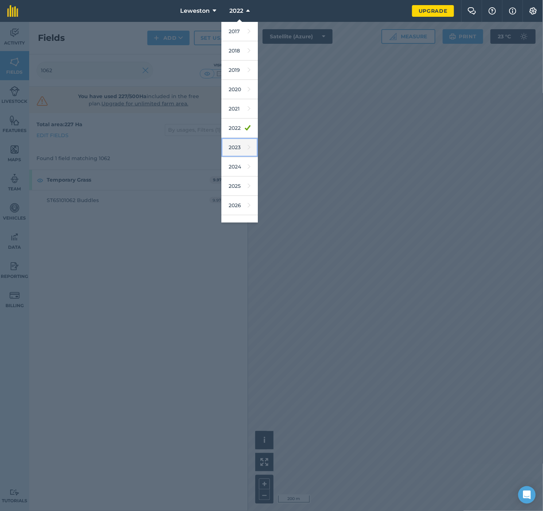
click at [244, 146] on link "2023" at bounding box center [239, 147] width 36 height 19
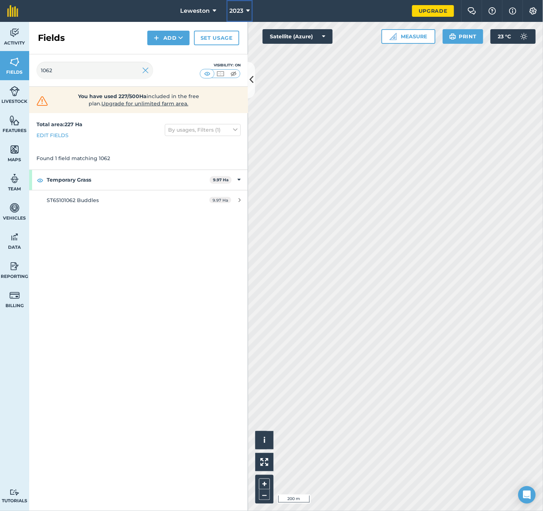
click at [249, 11] on icon at bounding box center [248, 11] width 4 height 9
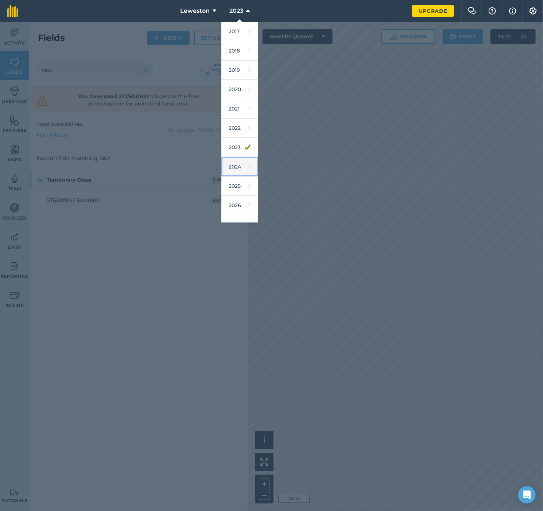
click at [248, 166] on icon at bounding box center [249, 167] width 3 height 10
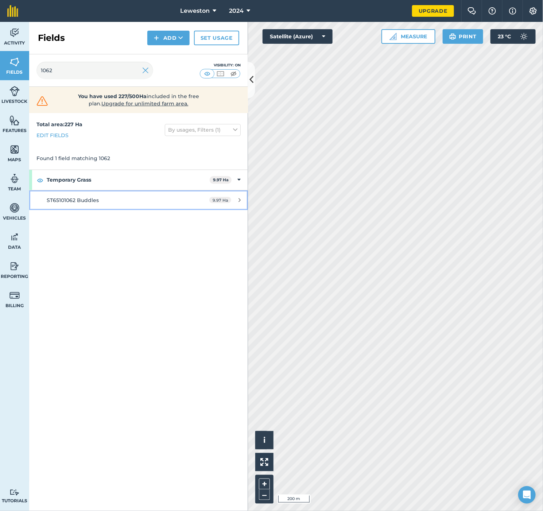
click at [237, 200] on div "9.97 Ha" at bounding box center [225, 200] width 46 height 6
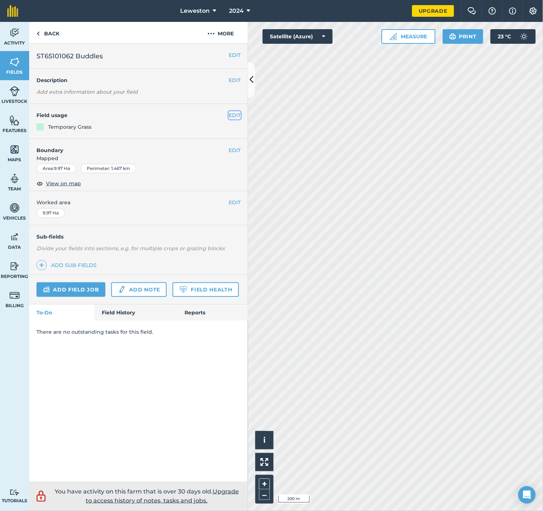
click at [235, 116] on button "EDIT" at bounding box center [235, 115] width 12 height 8
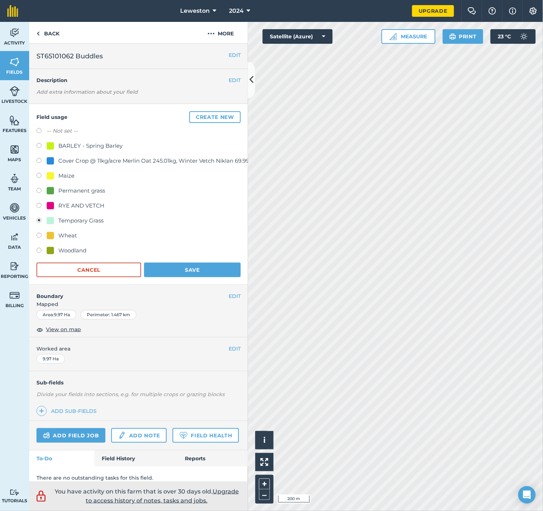
click at [38, 190] on label at bounding box center [41, 191] width 10 height 7
radio input "true"
radio input "false"
click at [241, 9] on span "2024" at bounding box center [236, 11] width 15 height 9
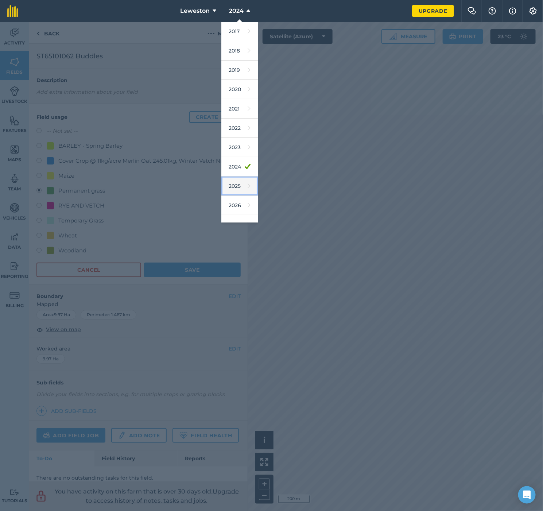
click at [248, 189] on icon at bounding box center [249, 186] width 3 height 10
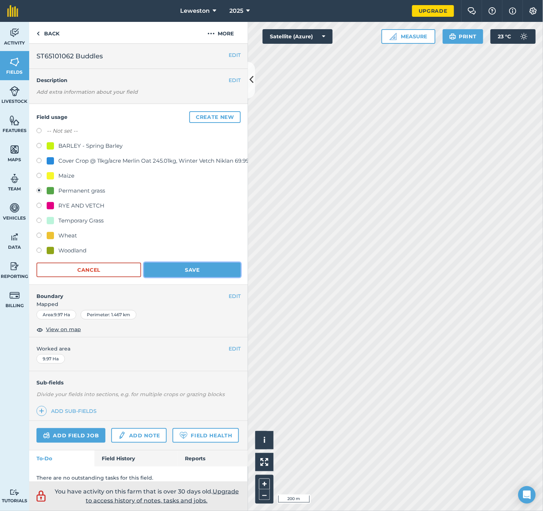
click at [192, 268] on button "Save" at bounding box center [192, 270] width 97 height 15
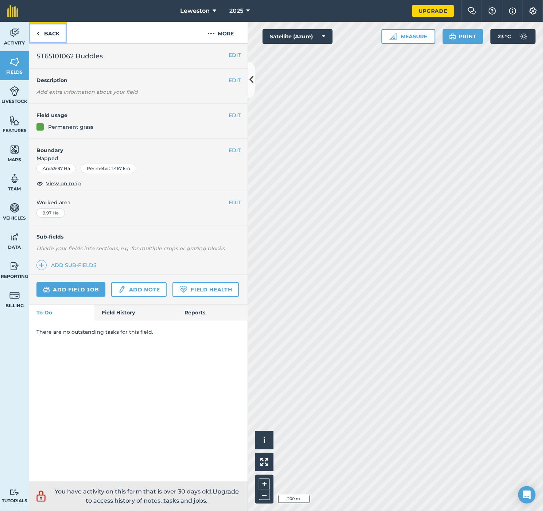
click at [44, 33] on link "Back" at bounding box center [48, 33] width 38 height 22
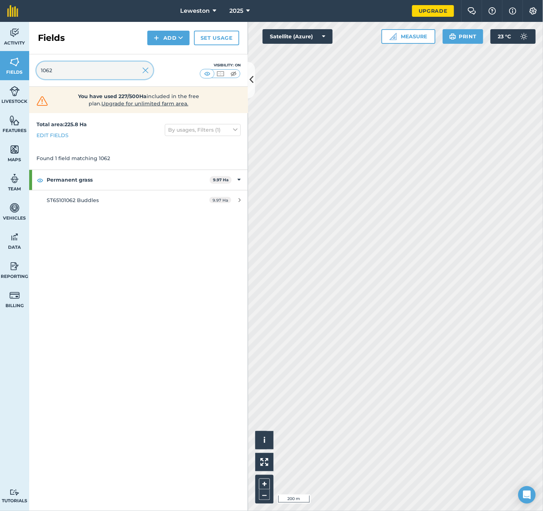
drag, startPoint x: 66, startPoint y: 72, endPoint x: 4, endPoint y: 78, distance: 62.7
click at [4, 78] on div "Activity Fields Livestock Features Maps Team Vehicles Data Reporting Billing Tu…" at bounding box center [271, 266] width 543 height 489
drag, startPoint x: 86, startPoint y: 65, endPoint x: 12, endPoint y: 80, distance: 75.6
click at [12, 80] on div "Activity Fields Livestock Features Maps Team Vehicles Data Reporting Billing Tu…" at bounding box center [271, 266] width 543 height 489
drag, startPoint x: 58, startPoint y: 74, endPoint x: 18, endPoint y: 77, distance: 40.6
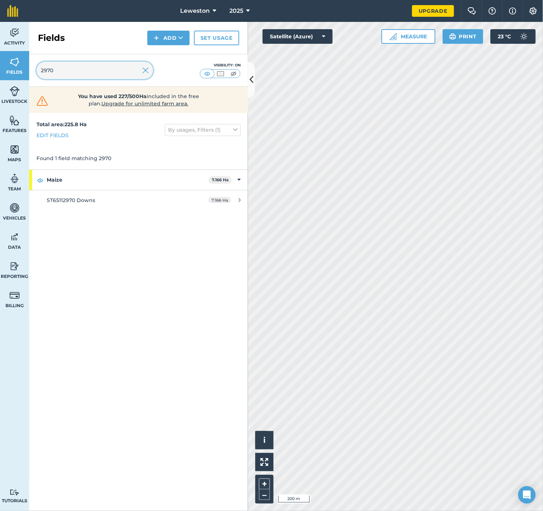
click at [18, 77] on div "Activity Fields Livestock Features Maps Team Vehicles Data Reporting Billing Tu…" at bounding box center [271, 266] width 543 height 489
type input "4"
type input "0"
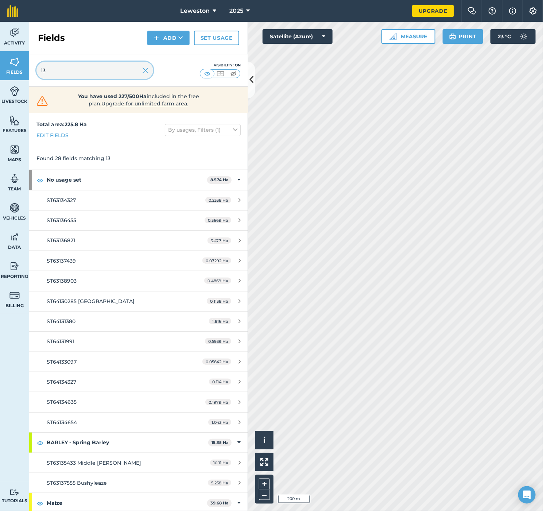
type input "1"
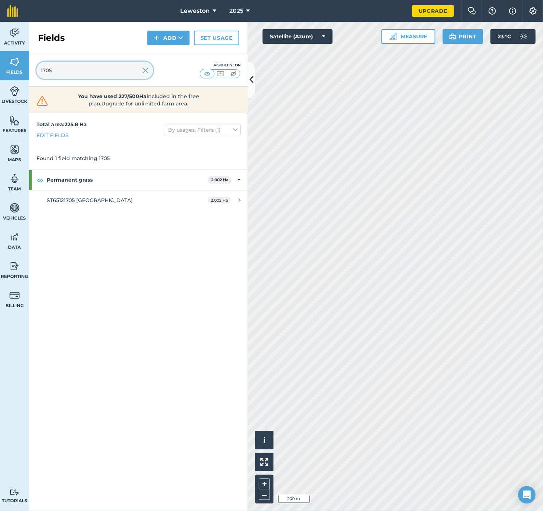
drag, startPoint x: 59, startPoint y: 68, endPoint x: 30, endPoint y: 76, distance: 30.5
click at [30, 76] on div "1705 Visibility: On" at bounding box center [138, 70] width 219 height 32
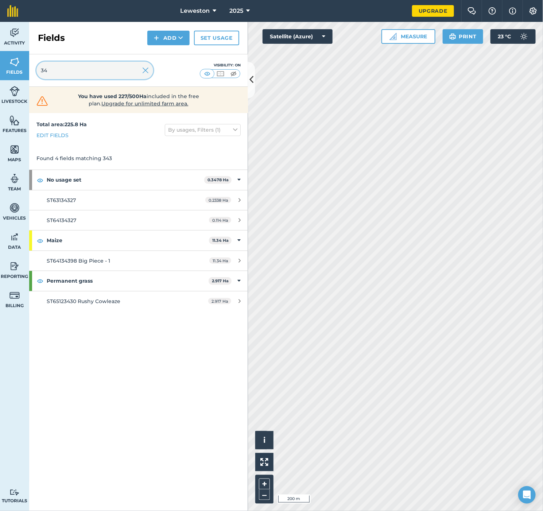
type input "3"
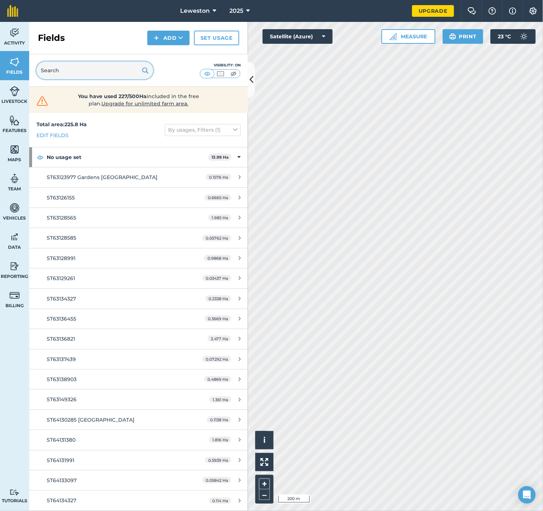
type input "0"
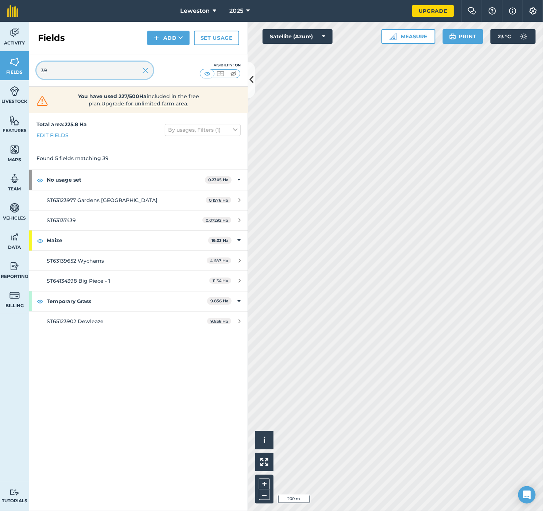
type input "3"
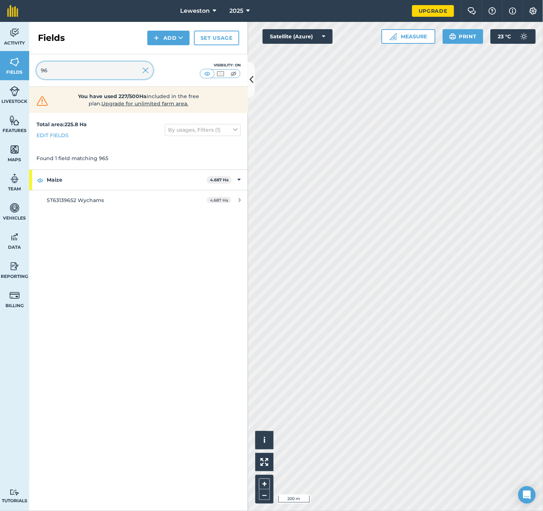
type input "9"
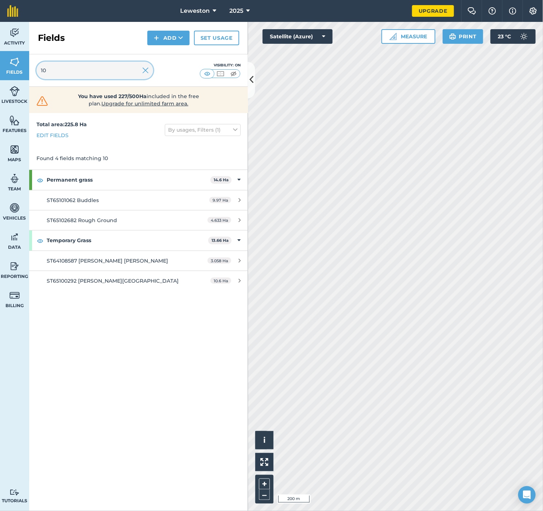
type input "1"
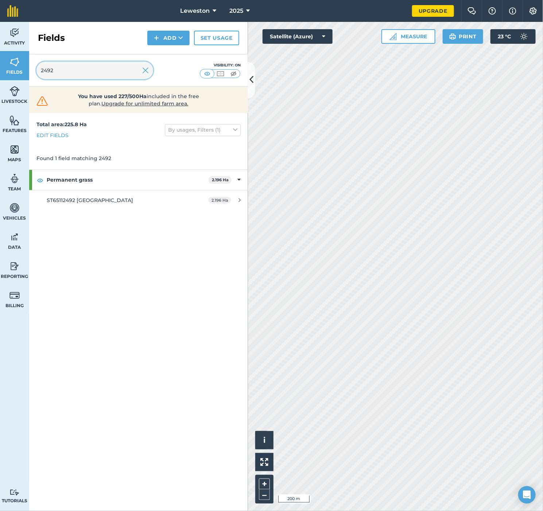
drag, startPoint x: 72, startPoint y: 75, endPoint x: 40, endPoint y: 68, distance: 32.5
click at [40, 68] on input "2492" at bounding box center [94, 71] width 117 height 18
drag, startPoint x: 79, startPoint y: 72, endPoint x: 27, endPoint y: 76, distance: 51.6
click at [27, 76] on div "Activity Fields Livestock Features Maps Team Vehicles Data Reporting Billing Tu…" at bounding box center [271, 266] width 543 height 489
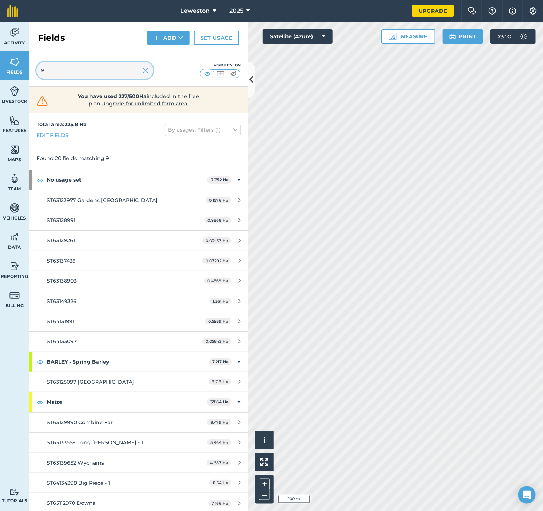
drag, startPoint x: 57, startPoint y: 77, endPoint x: 7, endPoint y: 90, distance: 51.8
click at [7, 90] on div "Activity Fields Livestock Features Maps Team Vehicles Data Reporting Billing Tu…" at bounding box center [271, 266] width 543 height 489
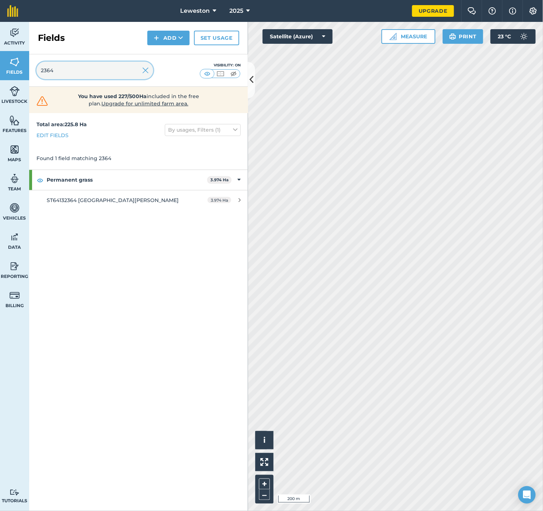
drag, startPoint x: 80, startPoint y: 69, endPoint x: -27, endPoint y: 93, distance: 110.0
click at [0, 93] on html "Leweston 2025 Upgrade Farm Chat Help Info Settings Map printing is not availabl…" at bounding box center [271, 255] width 543 height 511
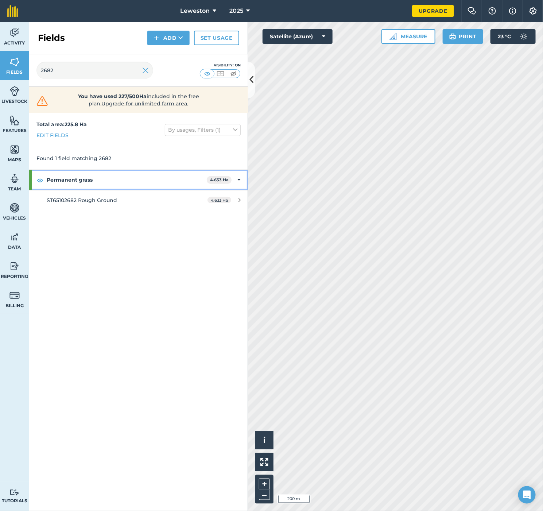
click at [101, 185] on strong "Permanent grass" at bounding box center [127, 180] width 160 height 20
click at [101, 185] on strong "Permanent grass" at bounding box center [128, 180] width 162 height 20
drag, startPoint x: 94, startPoint y: 70, endPoint x: 17, endPoint y: 95, distance: 81.2
click at [17, 95] on div "Activity Fields Livestock Features Maps Team Vehicles Data Reporting Billing Tu…" at bounding box center [271, 266] width 543 height 489
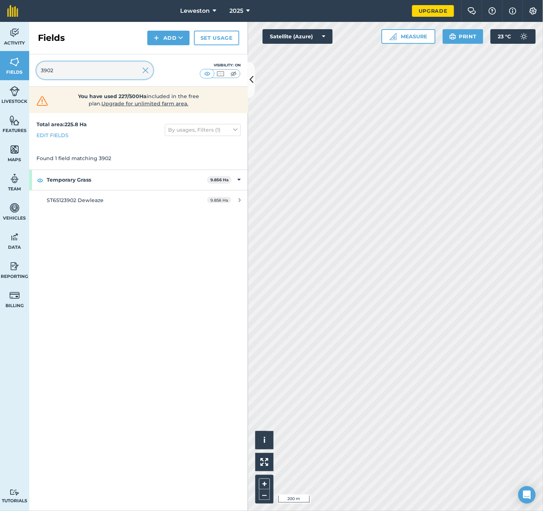
type input "3902"
